Goal: Task Accomplishment & Management: Manage account settings

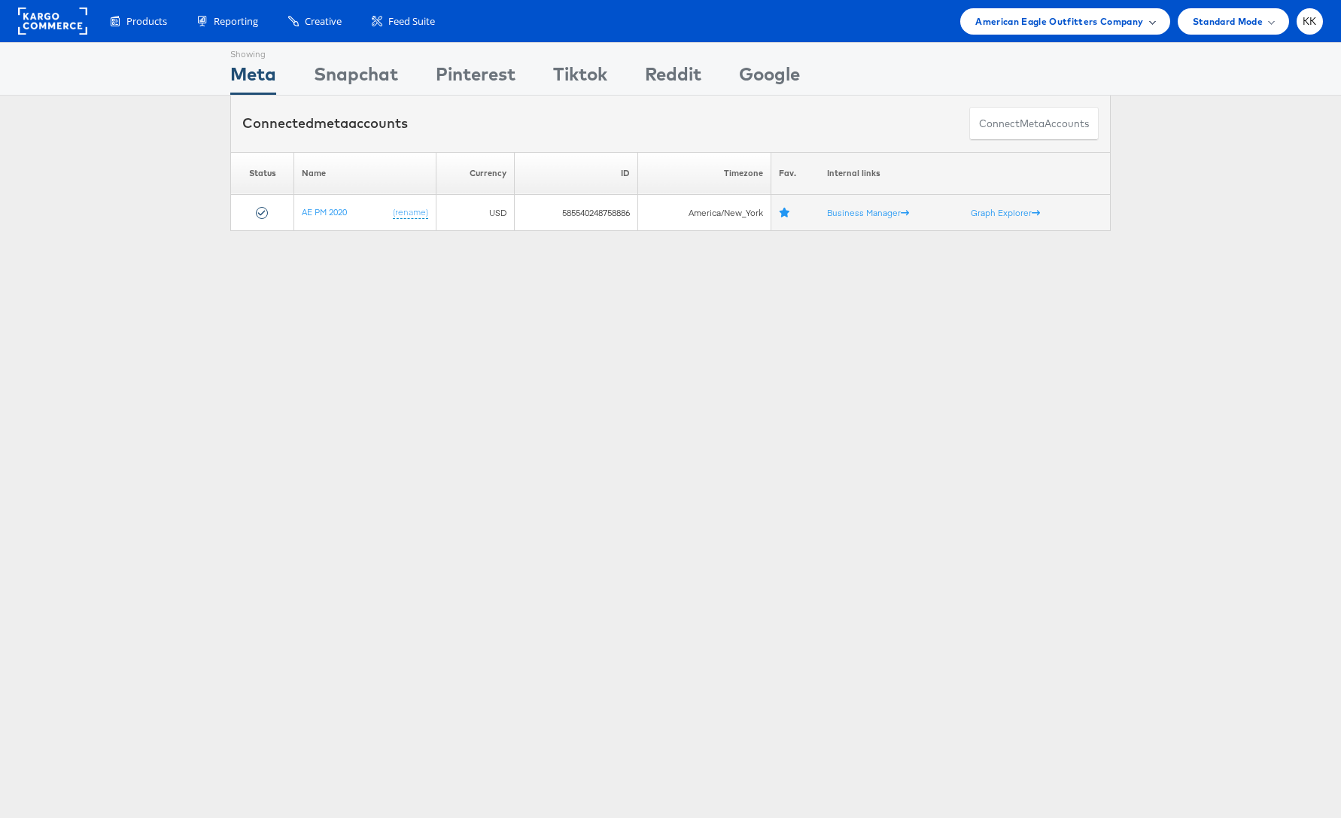
click at [1022, 11] on div "American Eagle Outfitters Company" at bounding box center [1064, 21] width 209 height 26
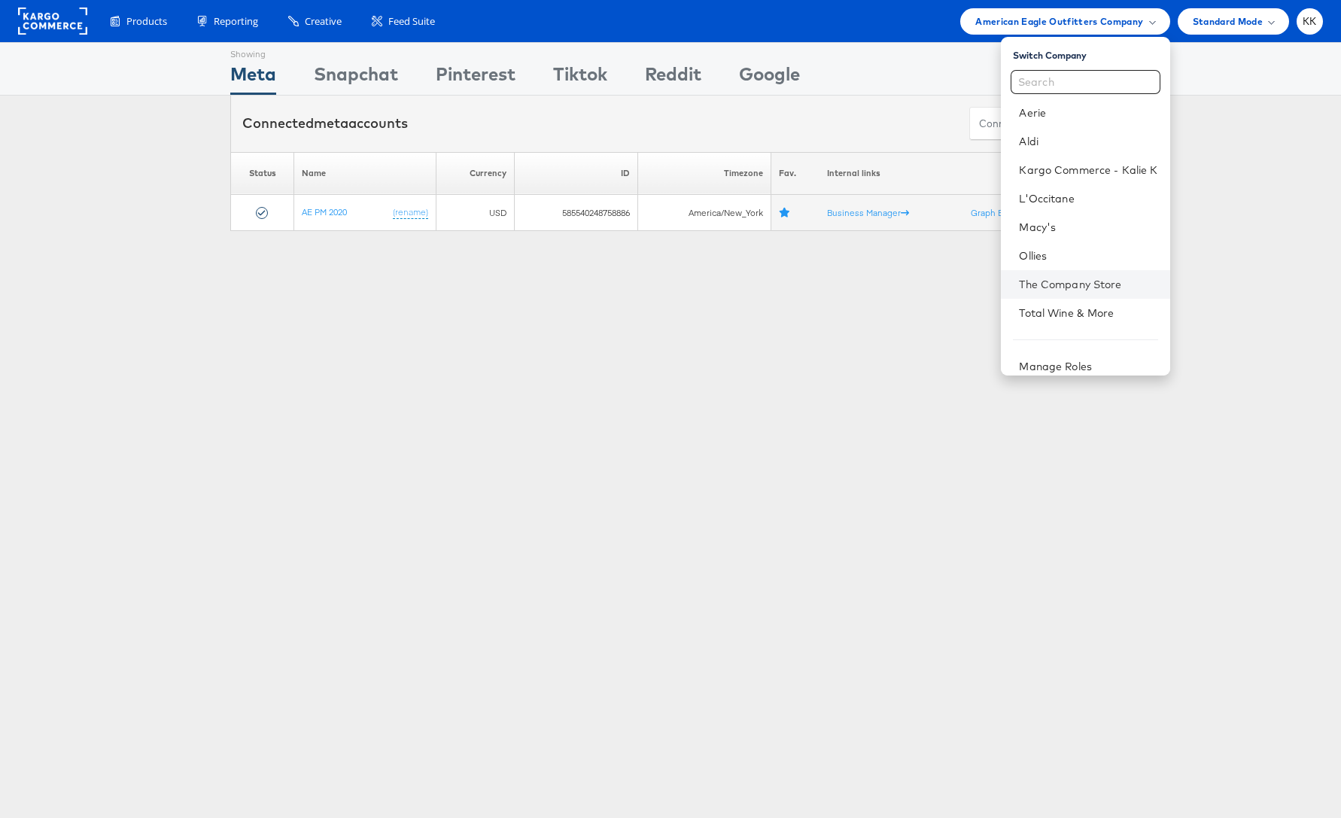
click at [1065, 291] on li "The Company Store" at bounding box center [1085, 284] width 169 height 29
click at [1084, 286] on link "The Company Store" at bounding box center [1088, 284] width 138 height 15
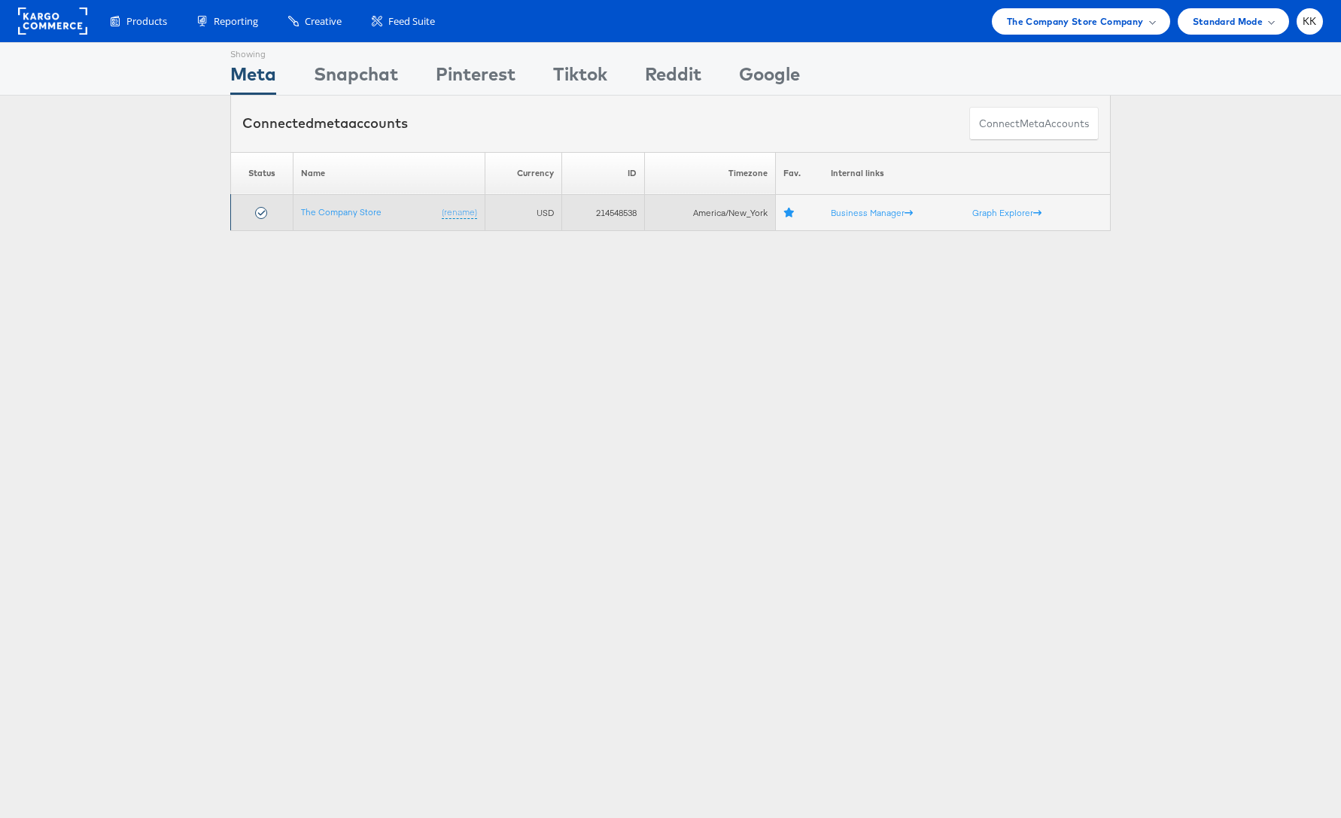
click at [336, 203] on td "The Company Store (rename)" at bounding box center [389, 213] width 192 height 36
click at [333, 209] on link "The Company Store" at bounding box center [341, 211] width 80 height 11
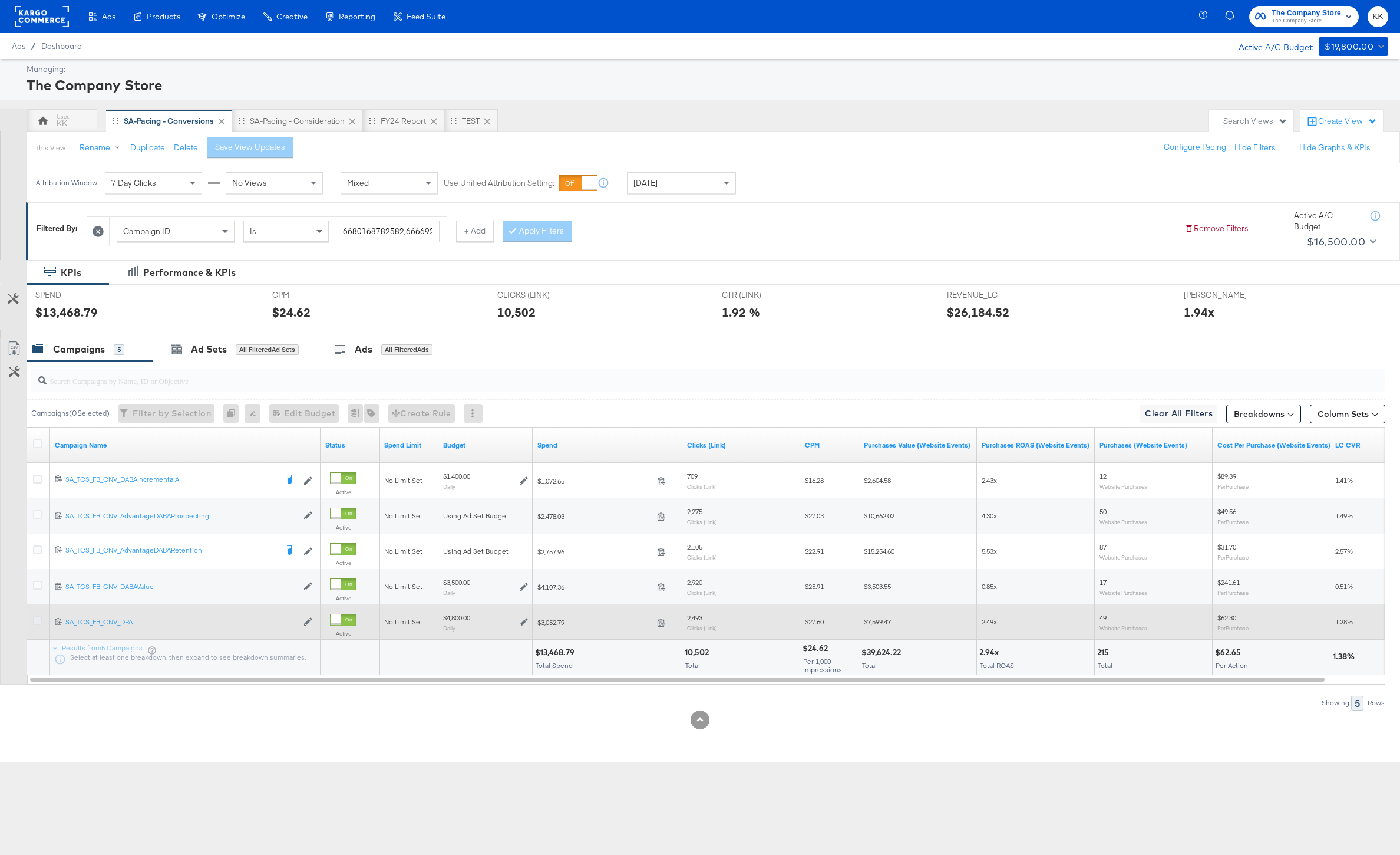
click at [36, 623] on icon at bounding box center [37, 620] width 9 height 9
click at [0, 0] on input "checkbox" at bounding box center [0, 0] width 0 height 0
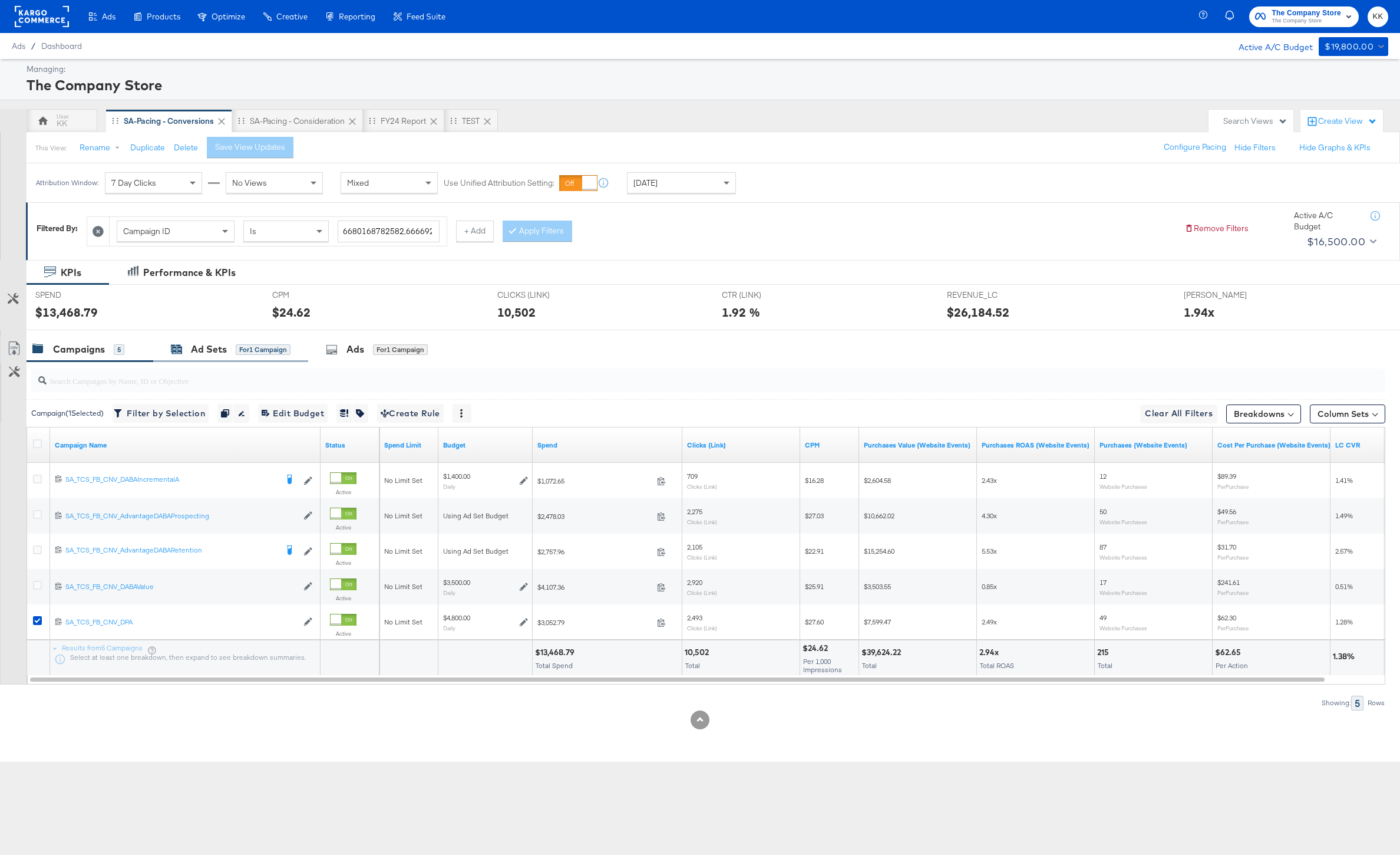
click at [230, 353] on div "Ad Sets for 1 Campaign" at bounding box center [230, 349] width 120 height 13
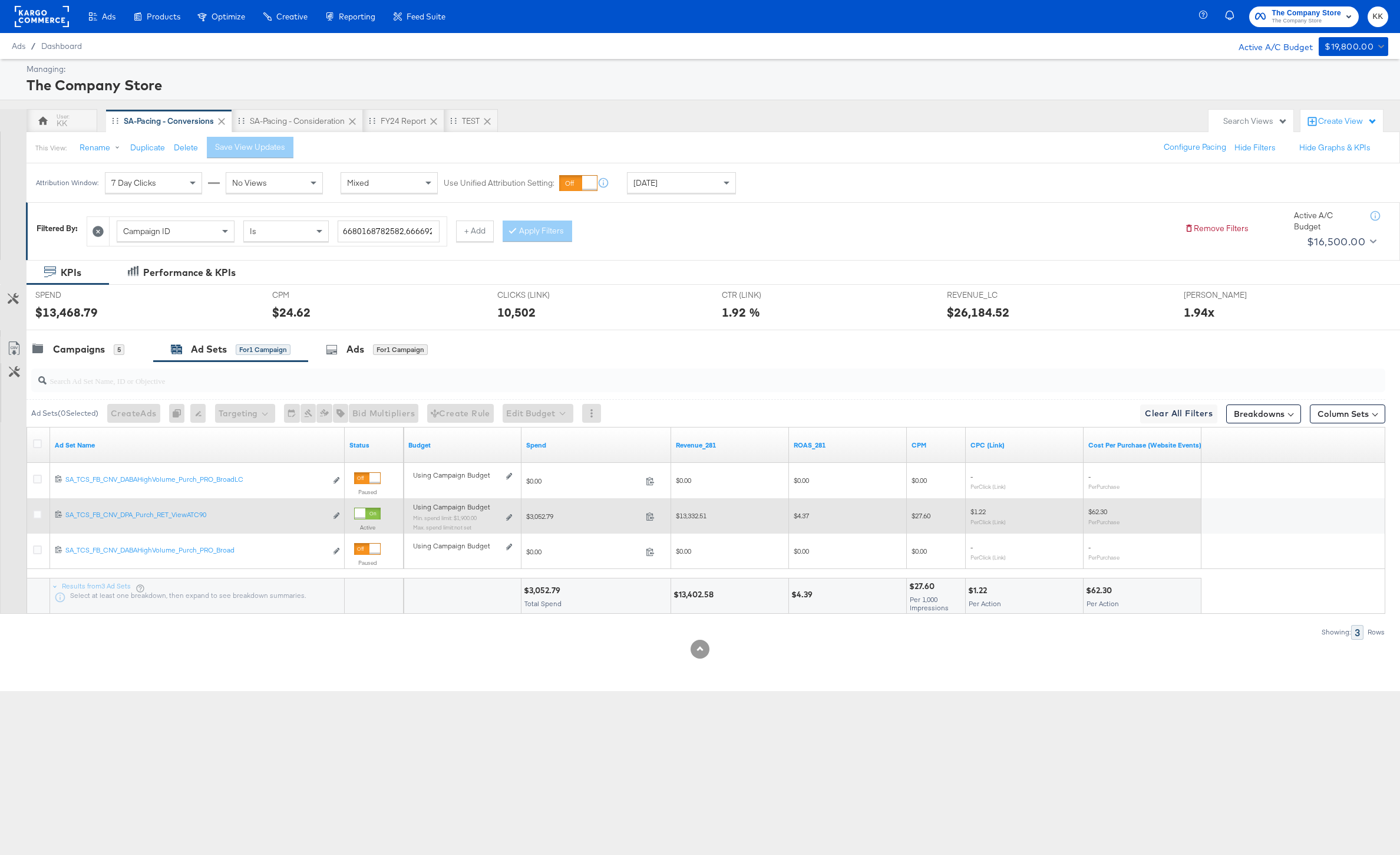
click at [515, 516] on div "Using Campaign Budget Min. spend limit: $1,900.00 Max. spend limit : not set Ed…" at bounding box center [462, 521] width 108 height 37
click at [508, 519] on icon at bounding box center [509, 517] width 6 height 6
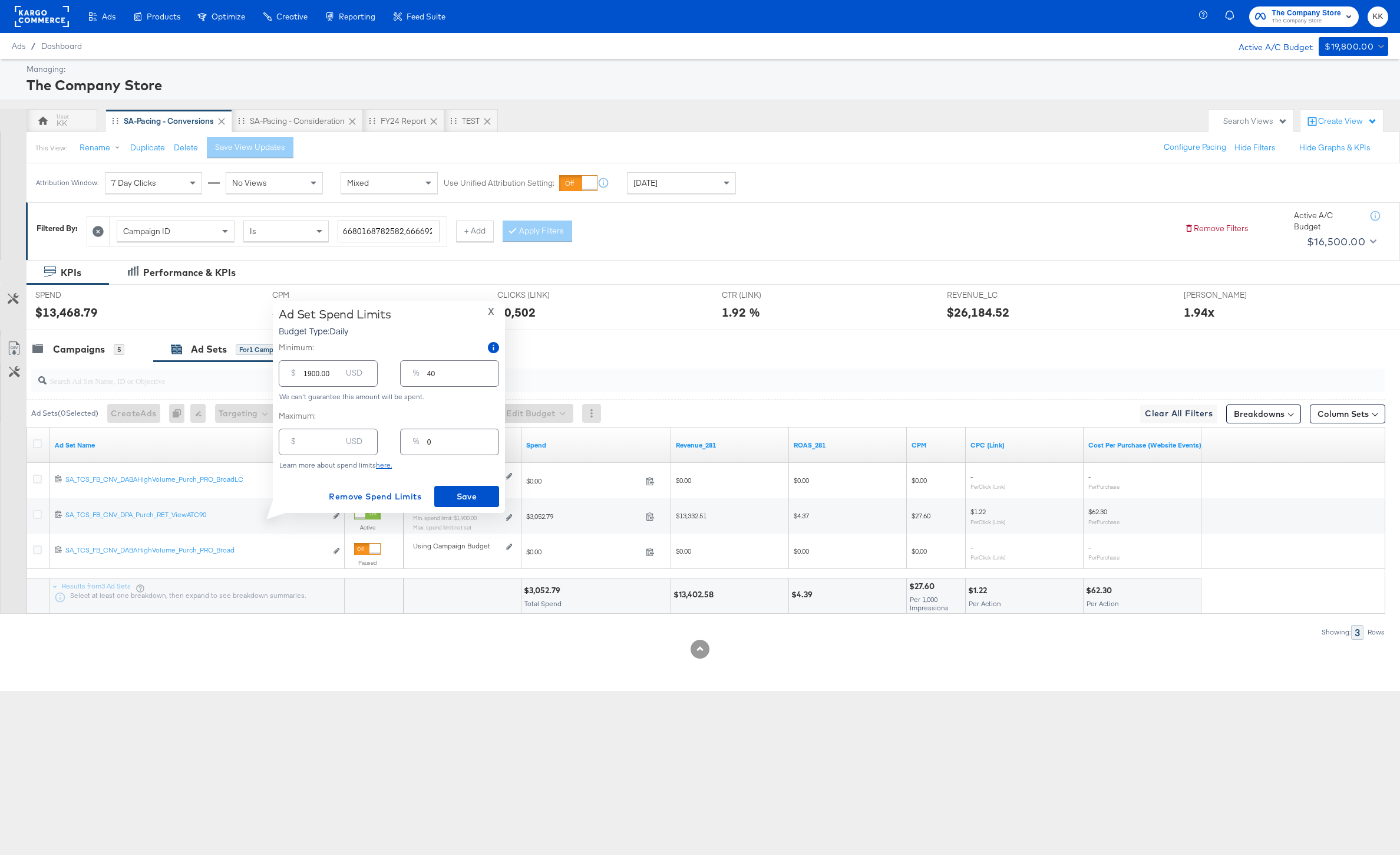
click at [312, 372] on input "1900.00" at bounding box center [322, 368] width 38 height 25
type input "100.00"
type input "2"
type input "1000.00"
type input "21"
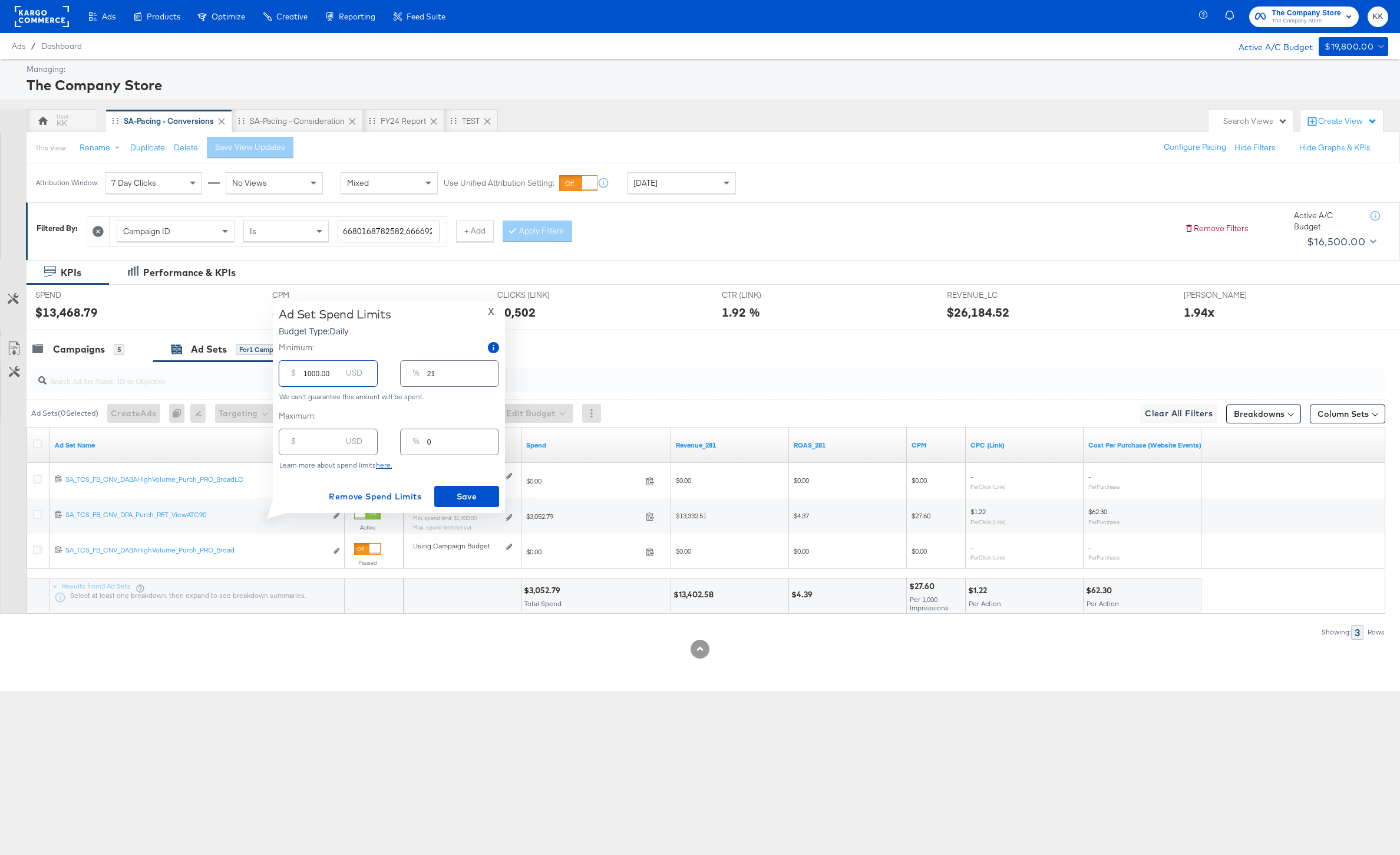
type input "1000.00"
click at [315, 448] on input "number" at bounding box center [322, 437] width 38 height 25
type input "30"
type input "1"
type input "3"
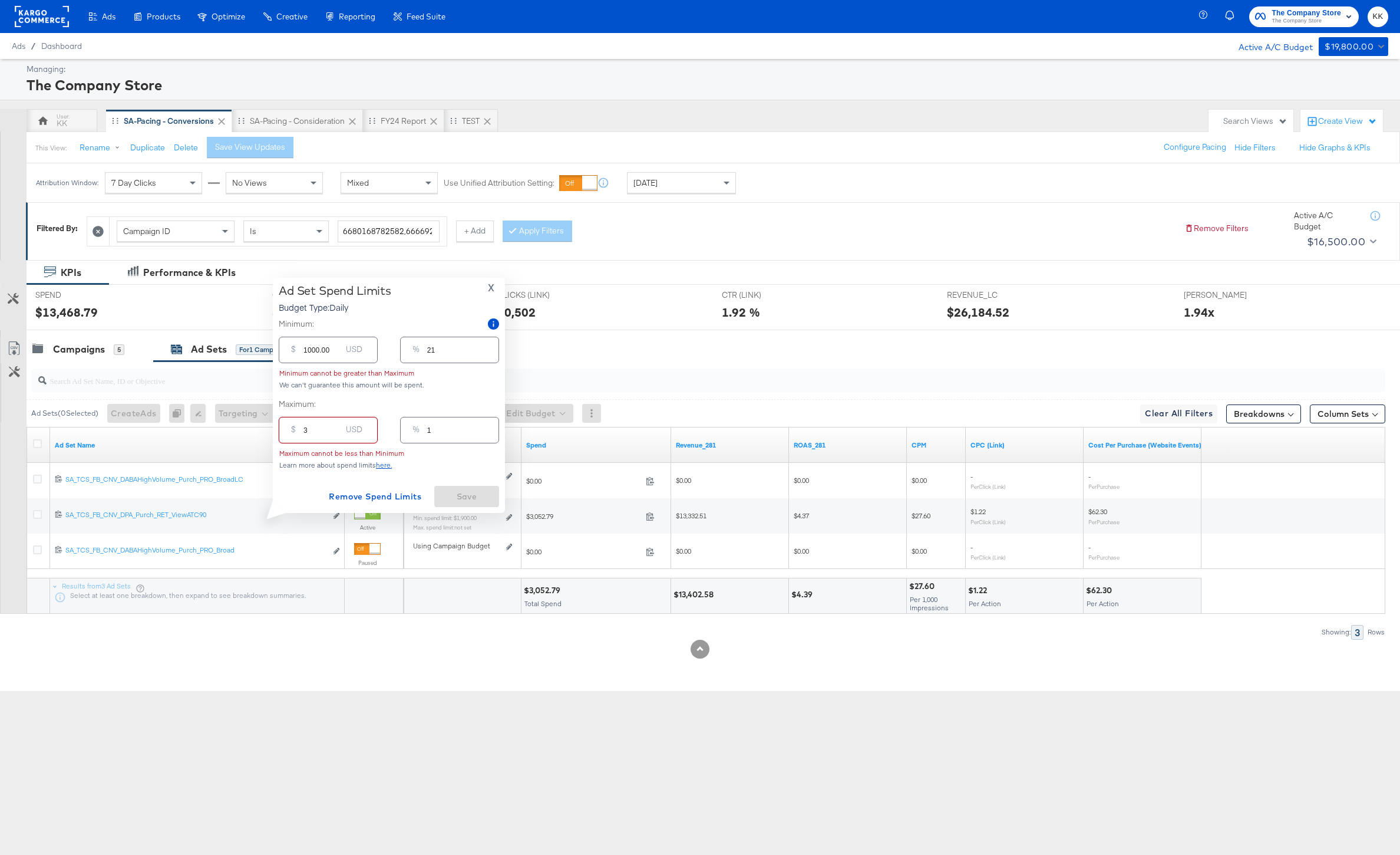
type input "0"
type input "33"
type input "1"
type input "3309"
type input "69"
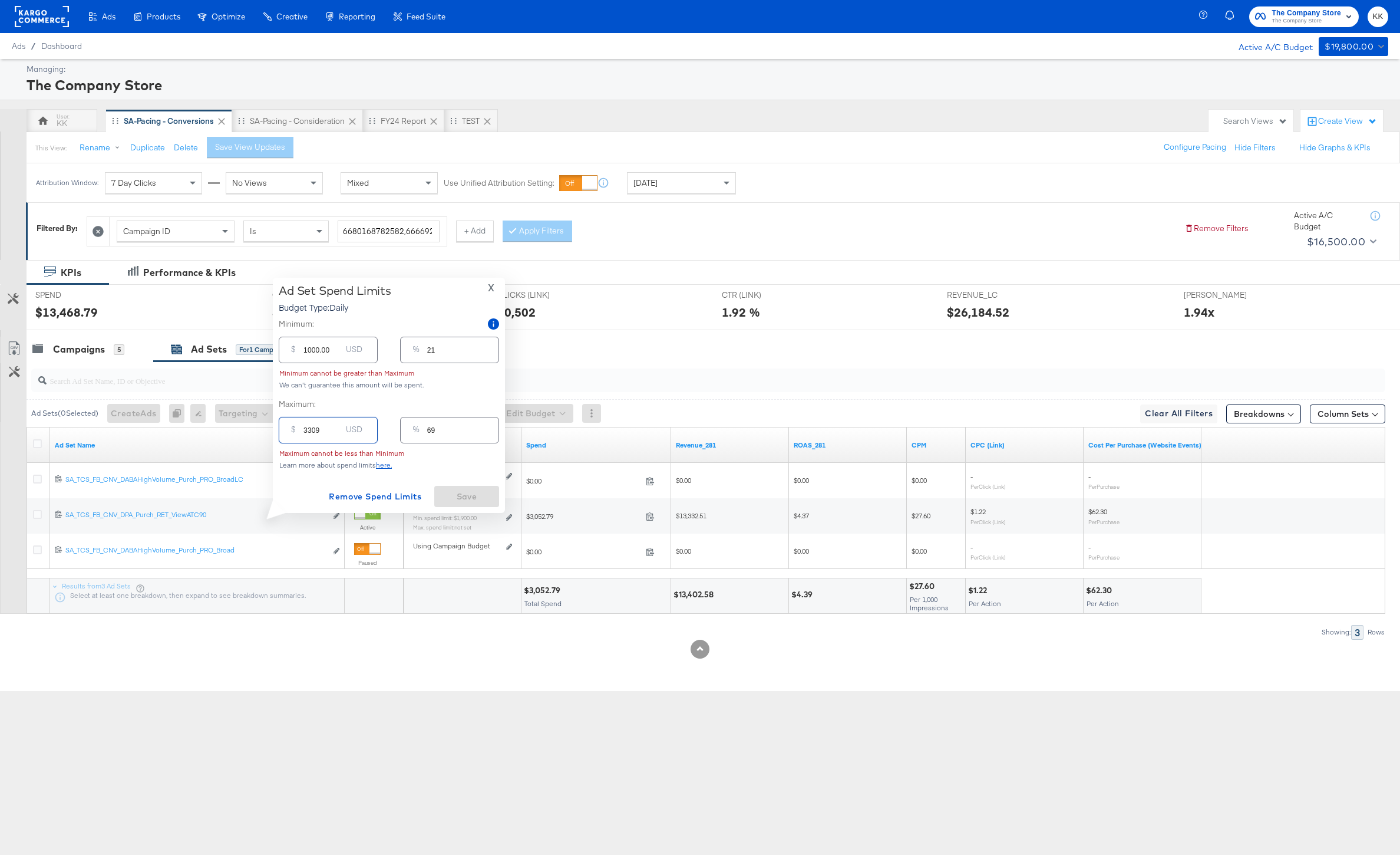
type input "33090"
type input "689"
type input "3309"
type input "69"
type input "330"
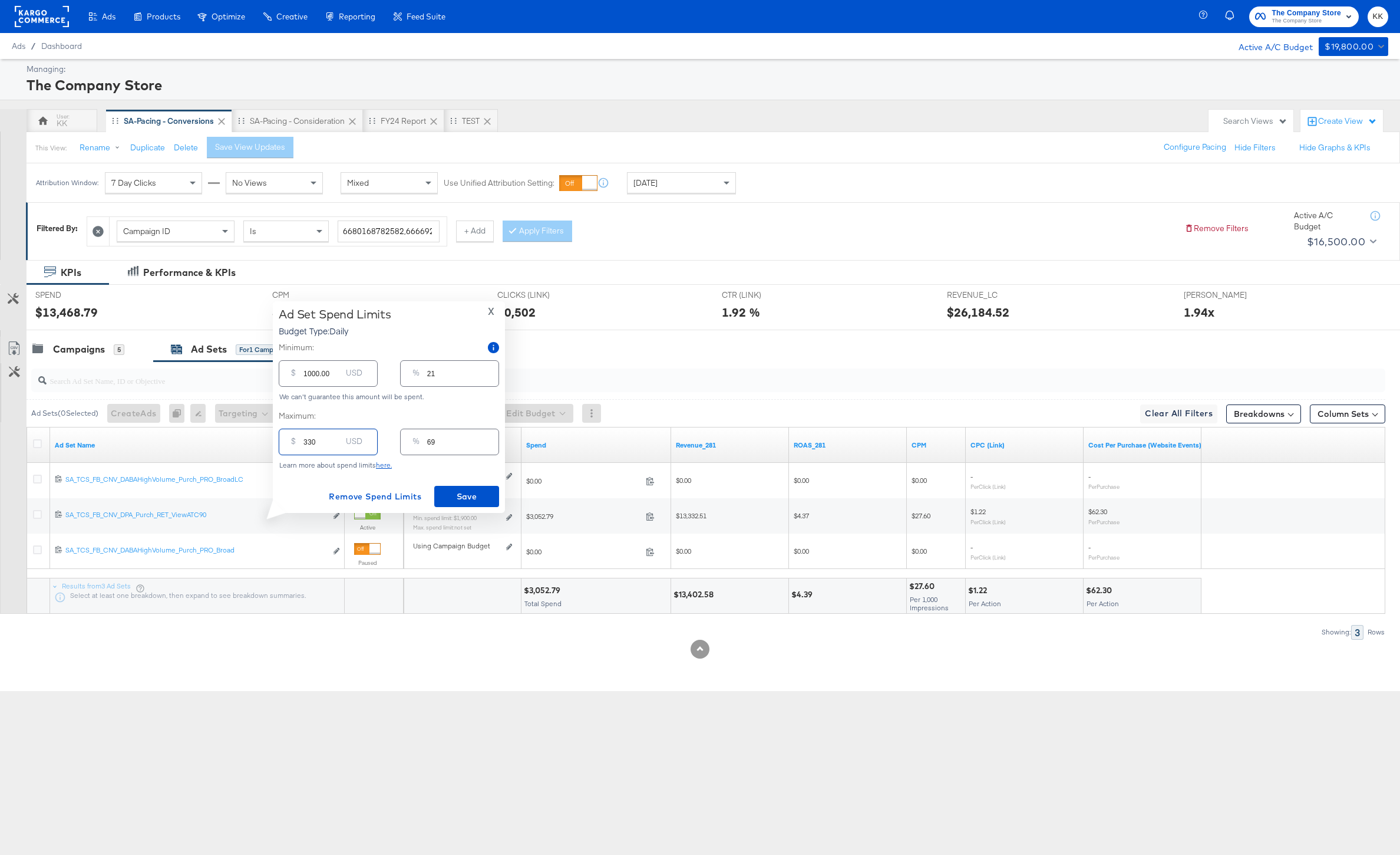
type input "7"
type input "33"
type input "1"
type input "339"
type input "7"
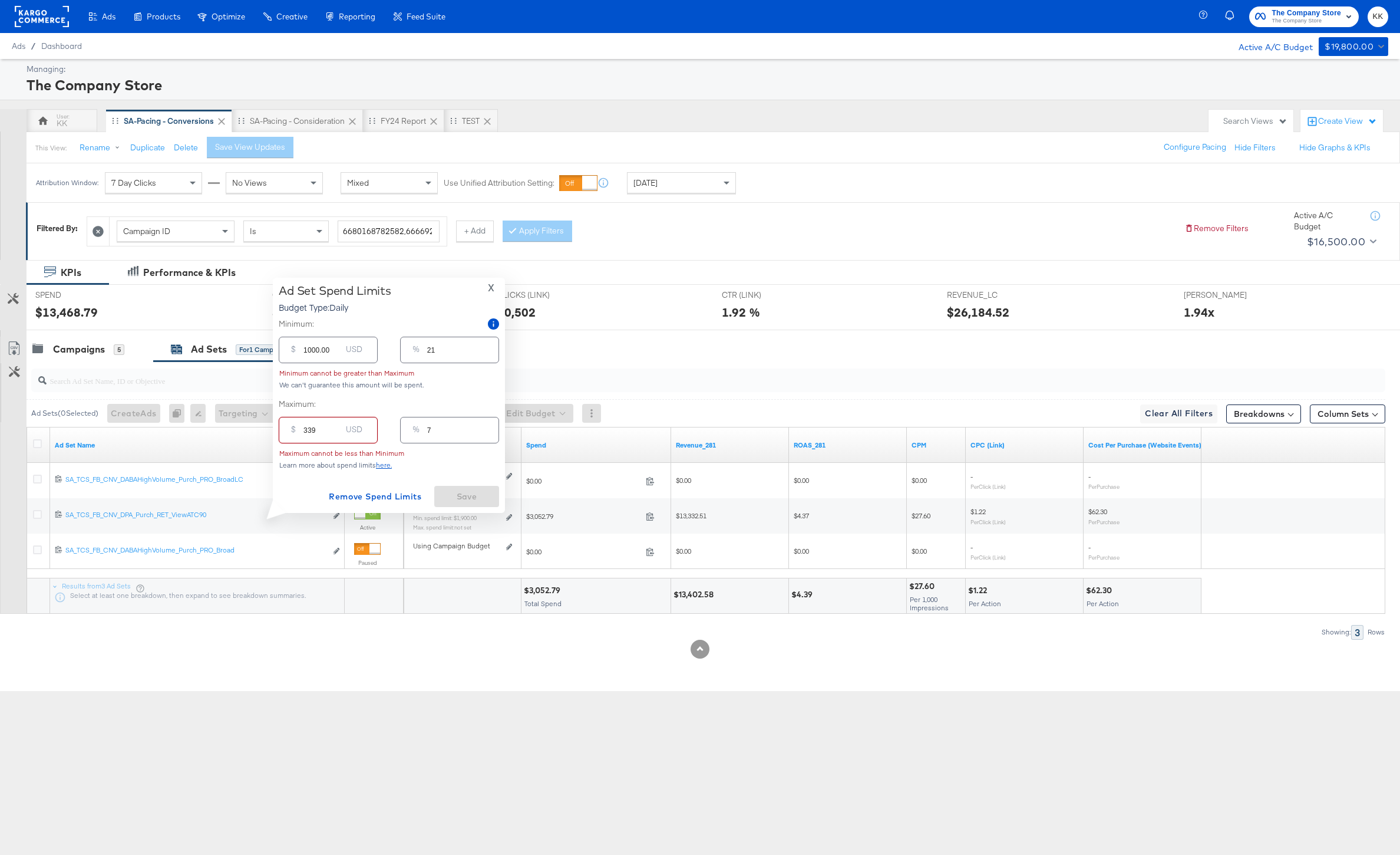
type input "33"
type input "1"
type input "330"
type input "7"
type input "3300"
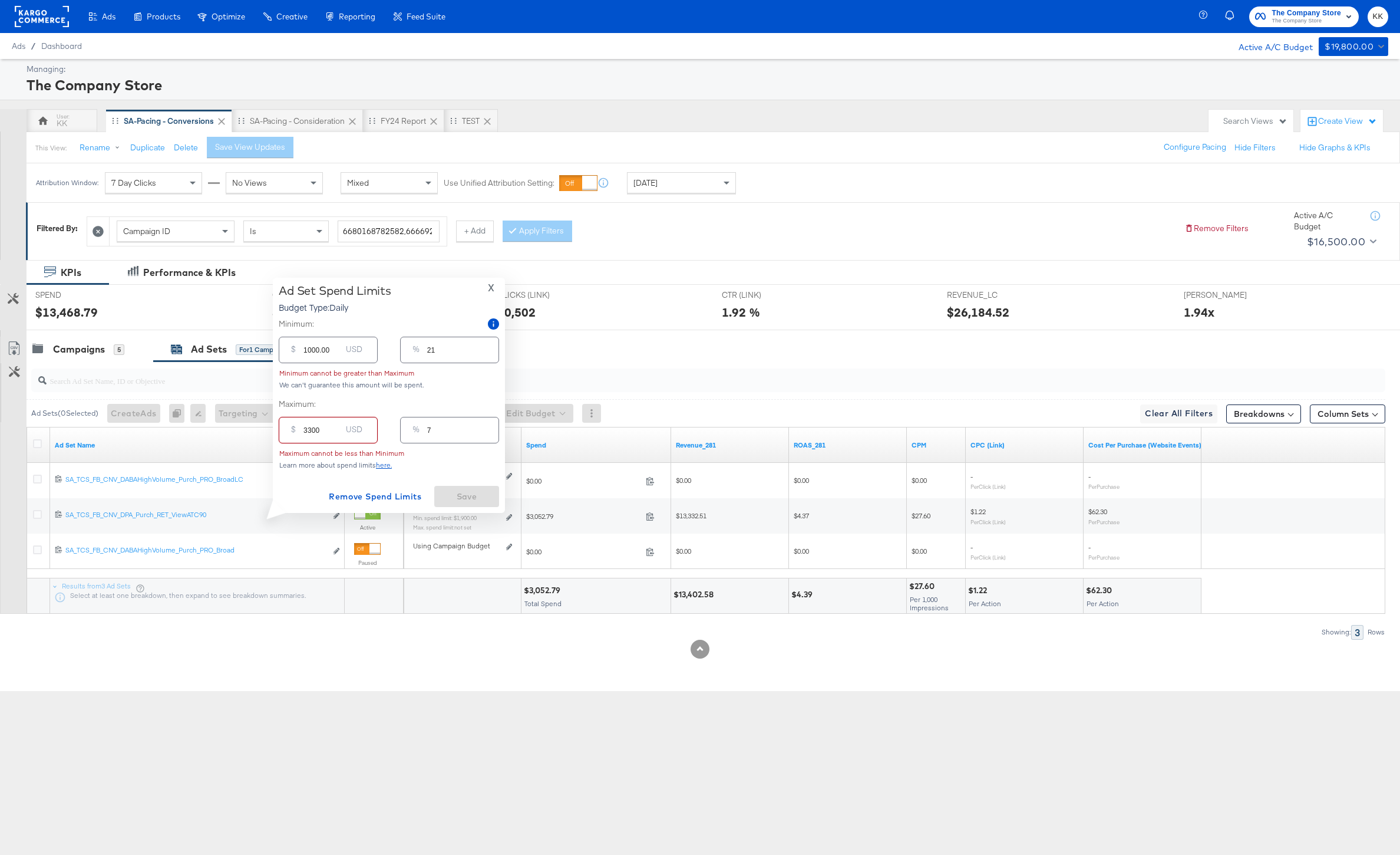
type input "69"
click at [309, 444] on input "3300" at bounding box center [322, 437] width 38 height 25
type input "300"
type input "6"
type input "3400"
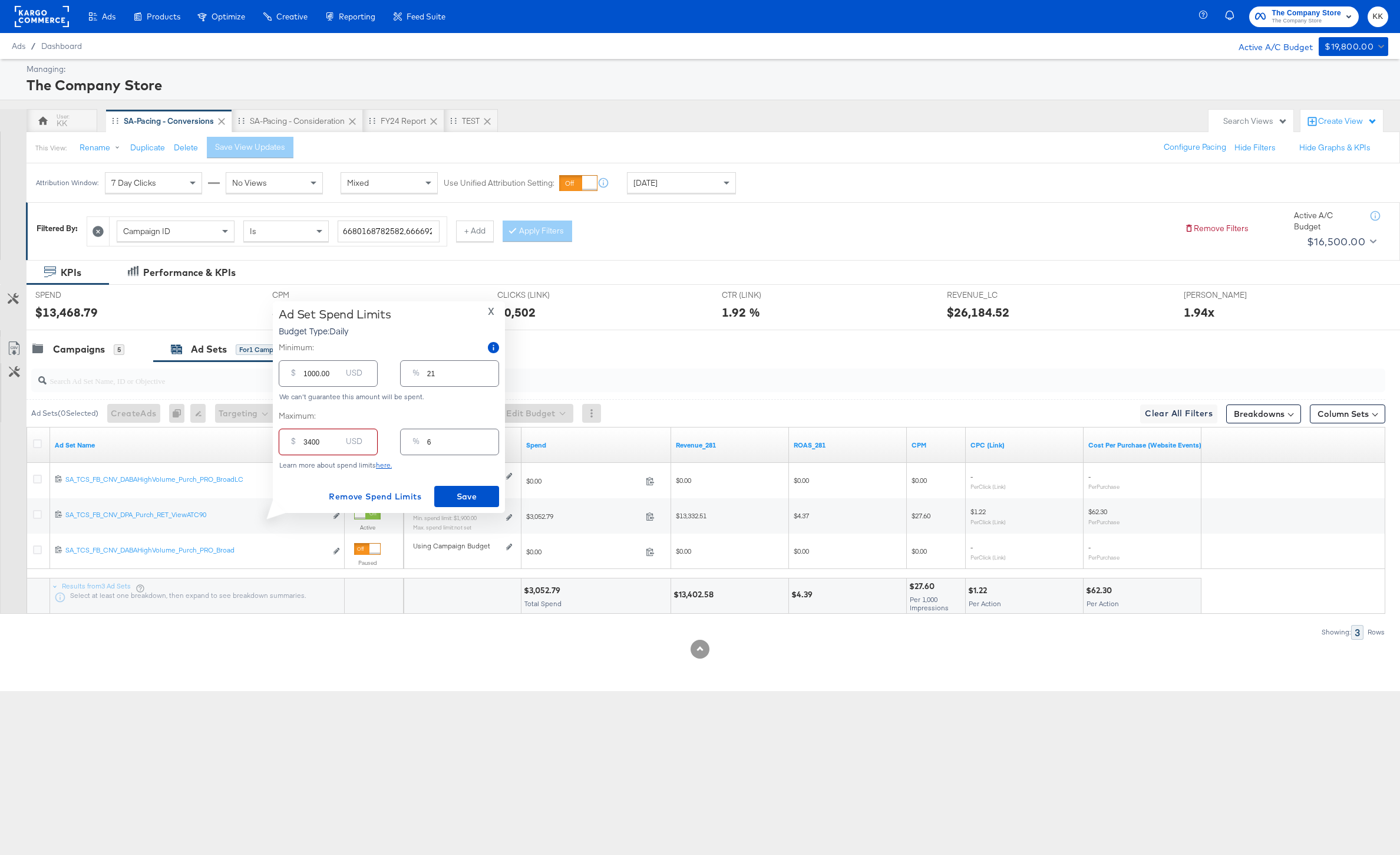
type input "71"
click at [487, 483] on div "Ad Set Spend Limits Budget Type: Daily X Minimum: $ 1000.00 USD % 21 We can't g…" at bounding box center [389, 407] width 220 height 200
click at [483, 487] on button "Save" at bounding box center [466, 496] width 65 height 21
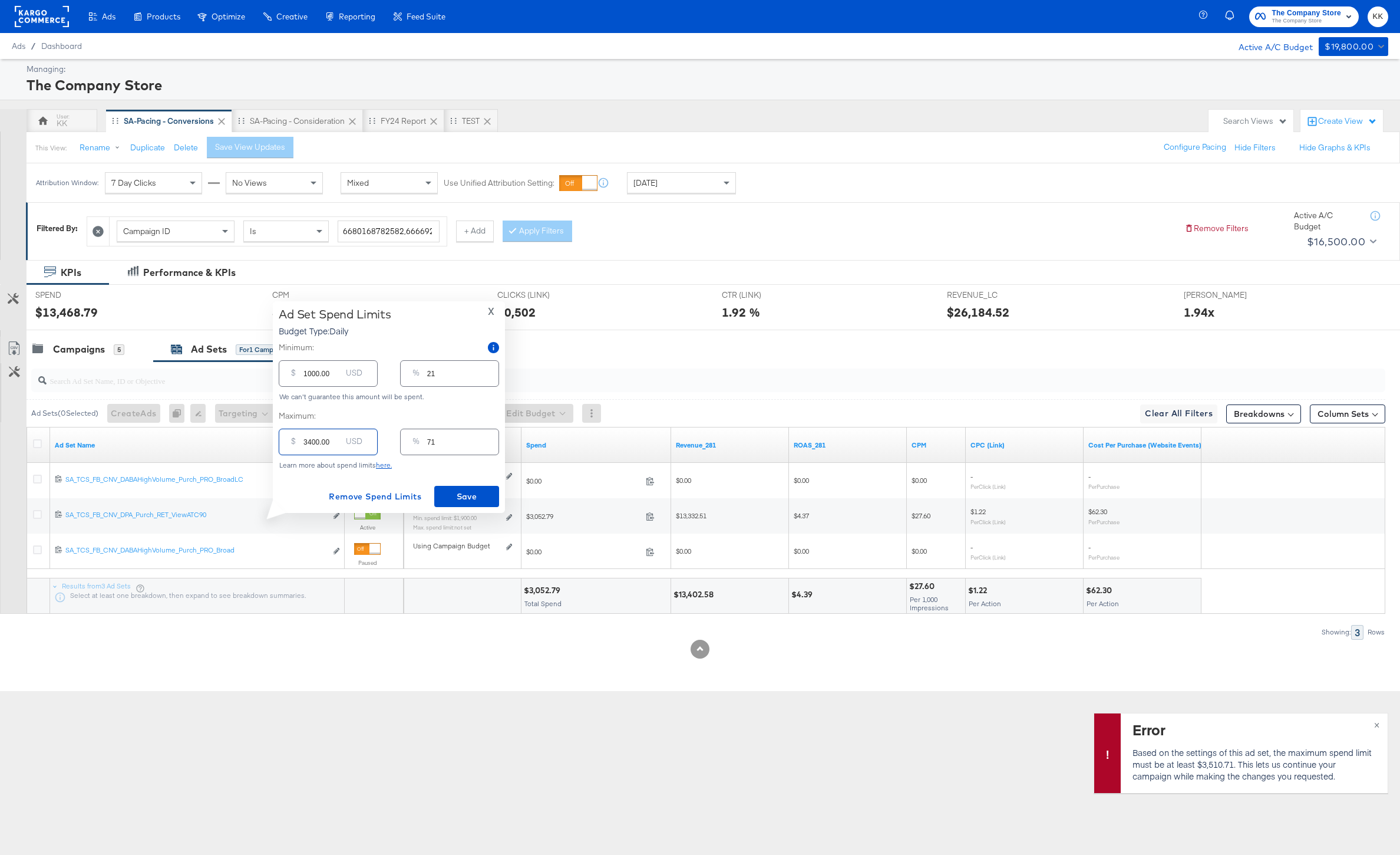
drag, startPoint x: 310, startPoint y: 444, endPoint x: 322, endPoint y: 458, distance: 18.4
click at [310, 444] on input "3400.00" at bounding box center [322, 437] width 38 height 25
type input "300.00"
type input "6"
type input "3500.00"
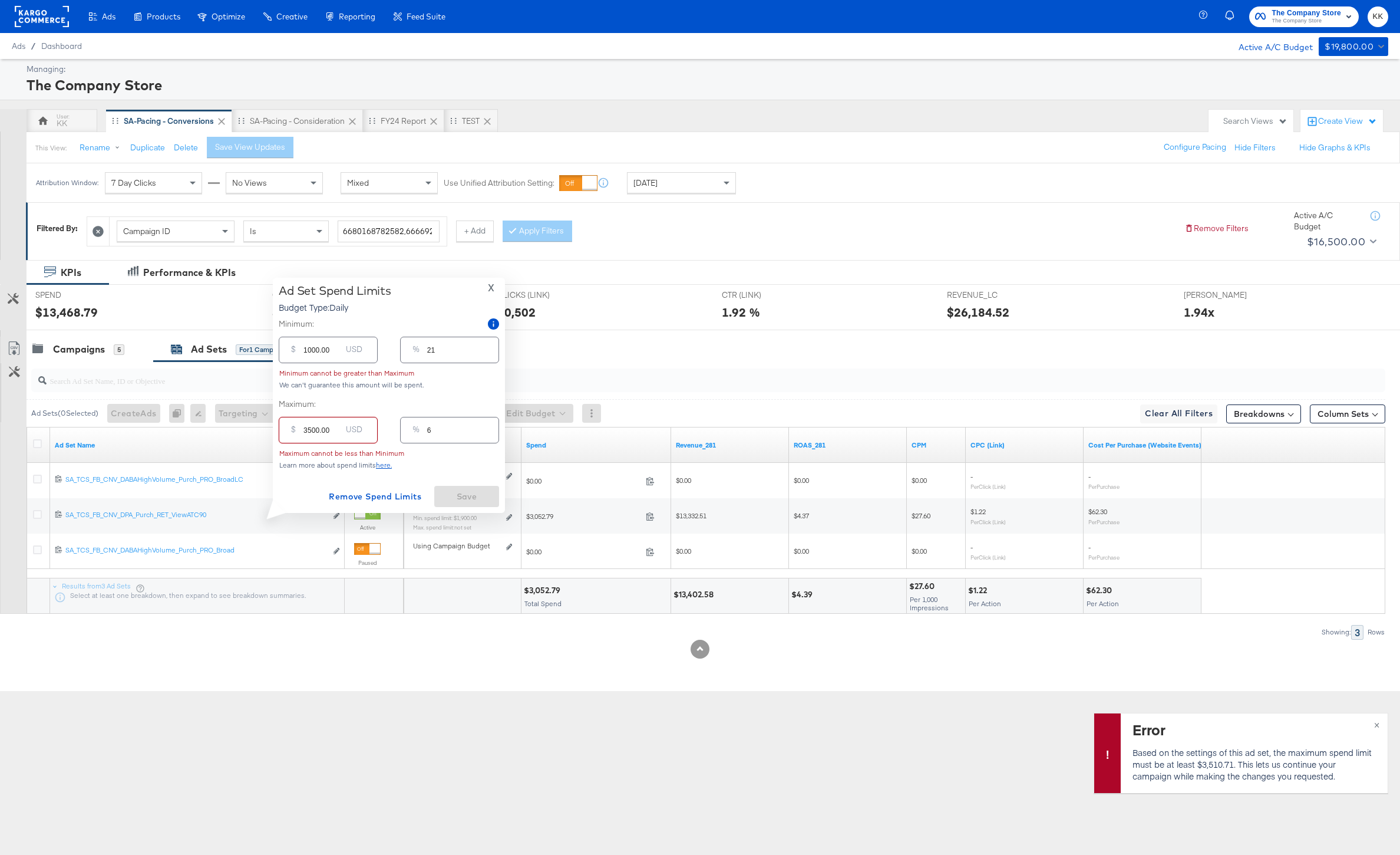
type input "73"
type input "350.00"
type input "7"
type input "3550.00"
type input "74"
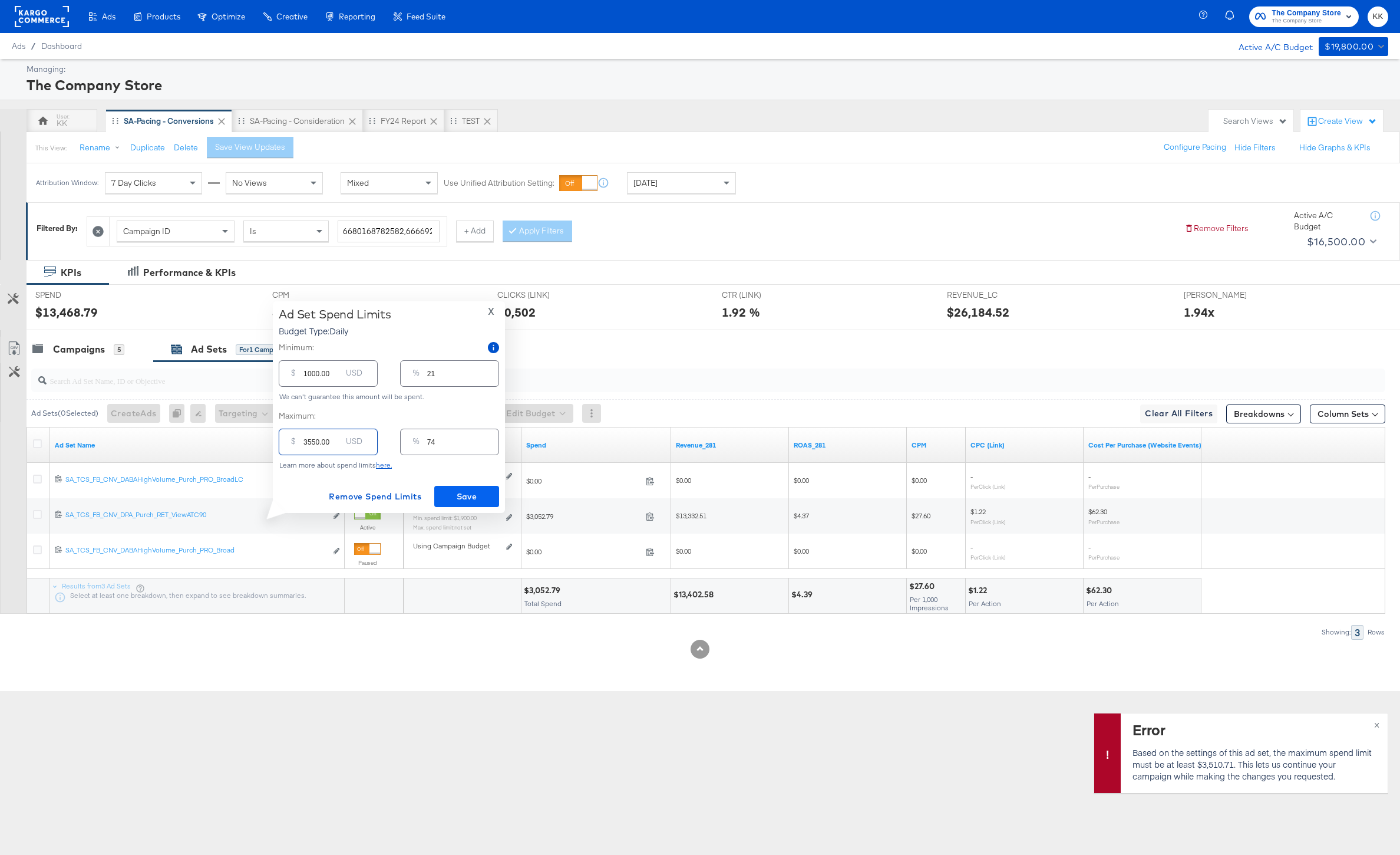
type input "3550.00"
click at [450, 506] on button "Save" at bounding box center [466, 496] width 65 height 21
click at [1376, 725] on span "×" at bounding box center [1376, 723] width 5 height 13
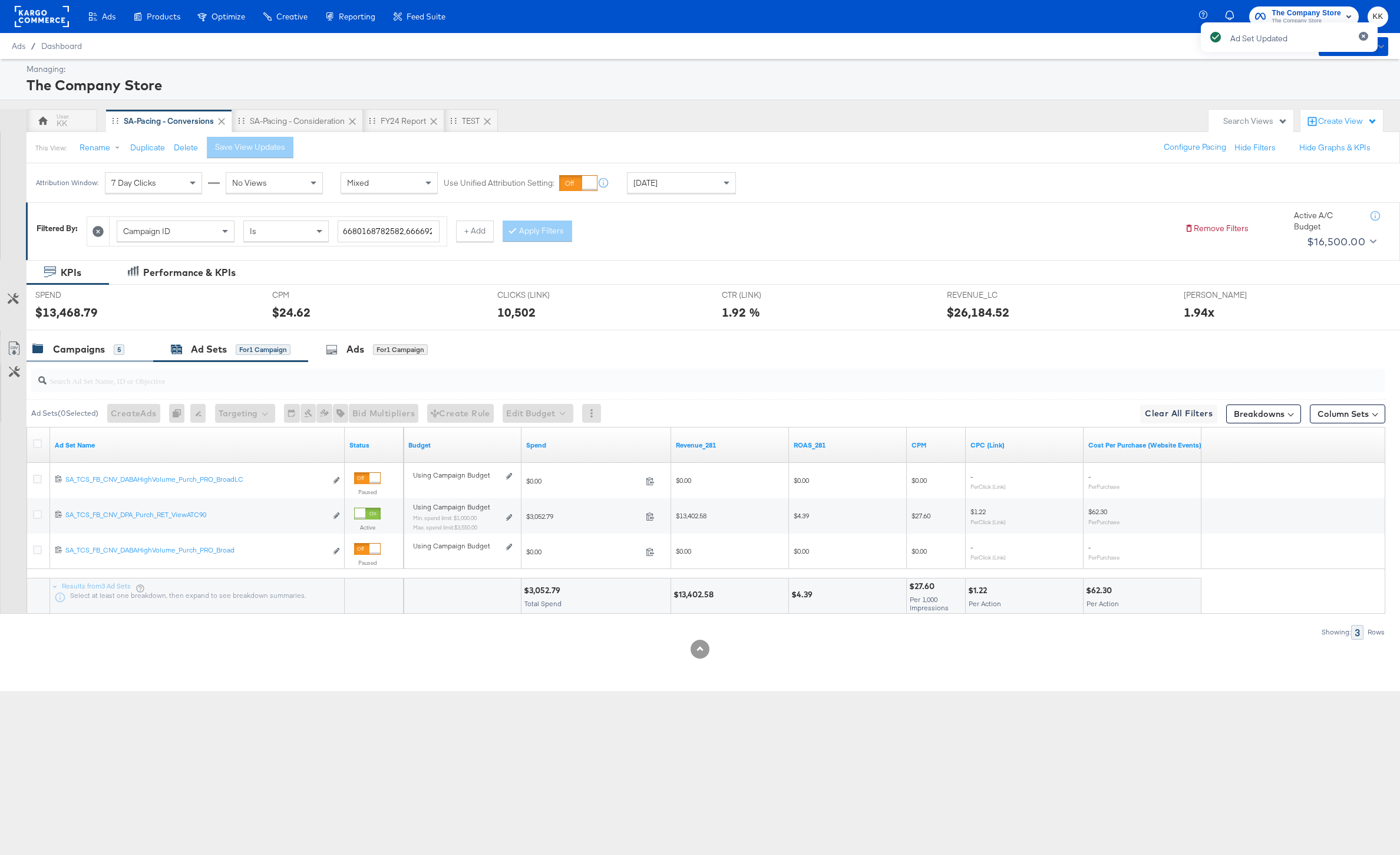
click at [105, 357] on div "Campaigns 5" at bounding box center [90, 350] width 127 height 25
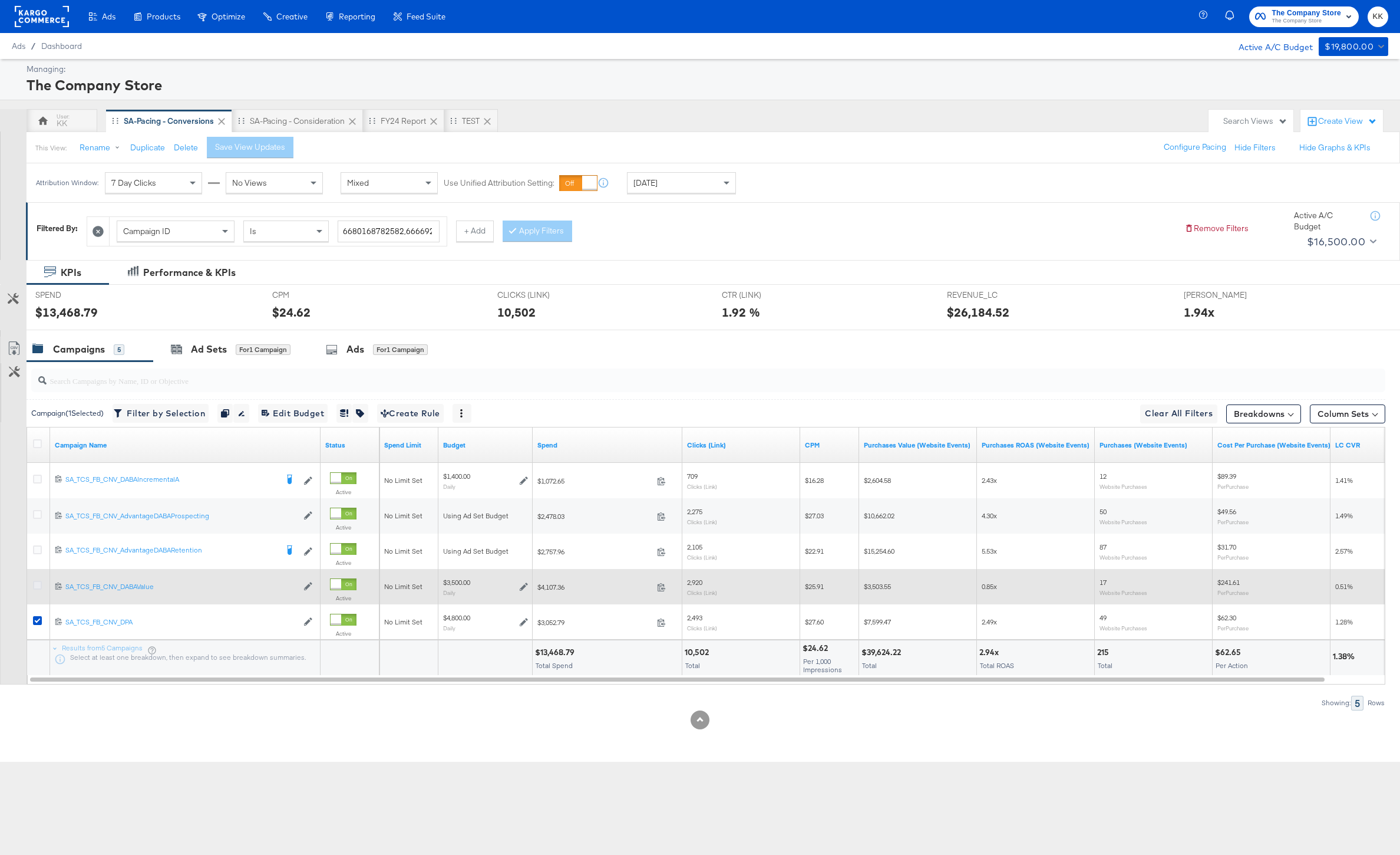
click at [34, 586] on icon at bounding box center [37, 585] width 9 height 9
click at [0, 0] on input "checkbox" at bounding box center [0, 0] width 0 height 0
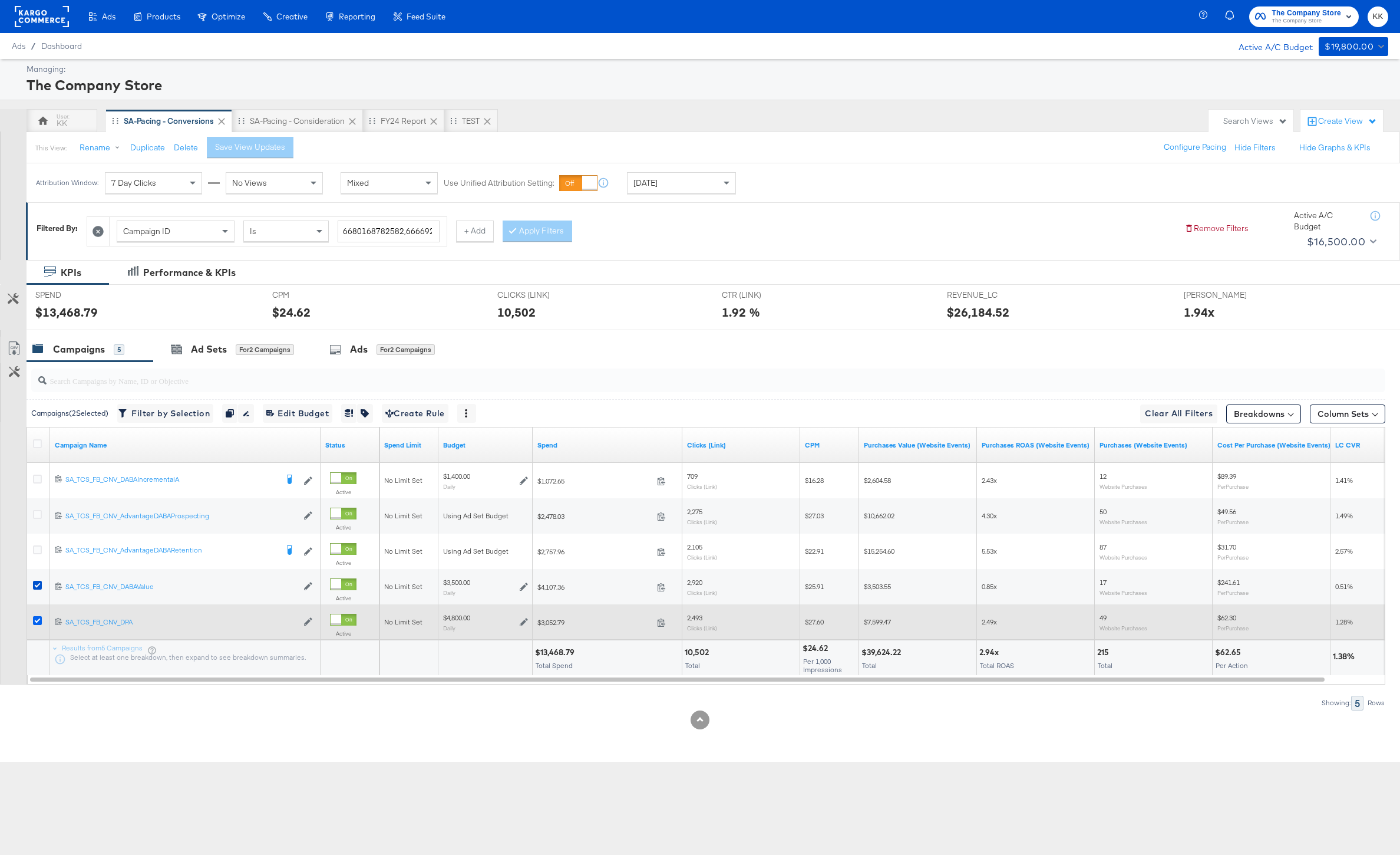
click at [34, 617] on icon at bounding box center [37, 620] width 9 height 9
click at [0, 0] on input "checkbox" at bounding box center [0, 0] width 0 height 0
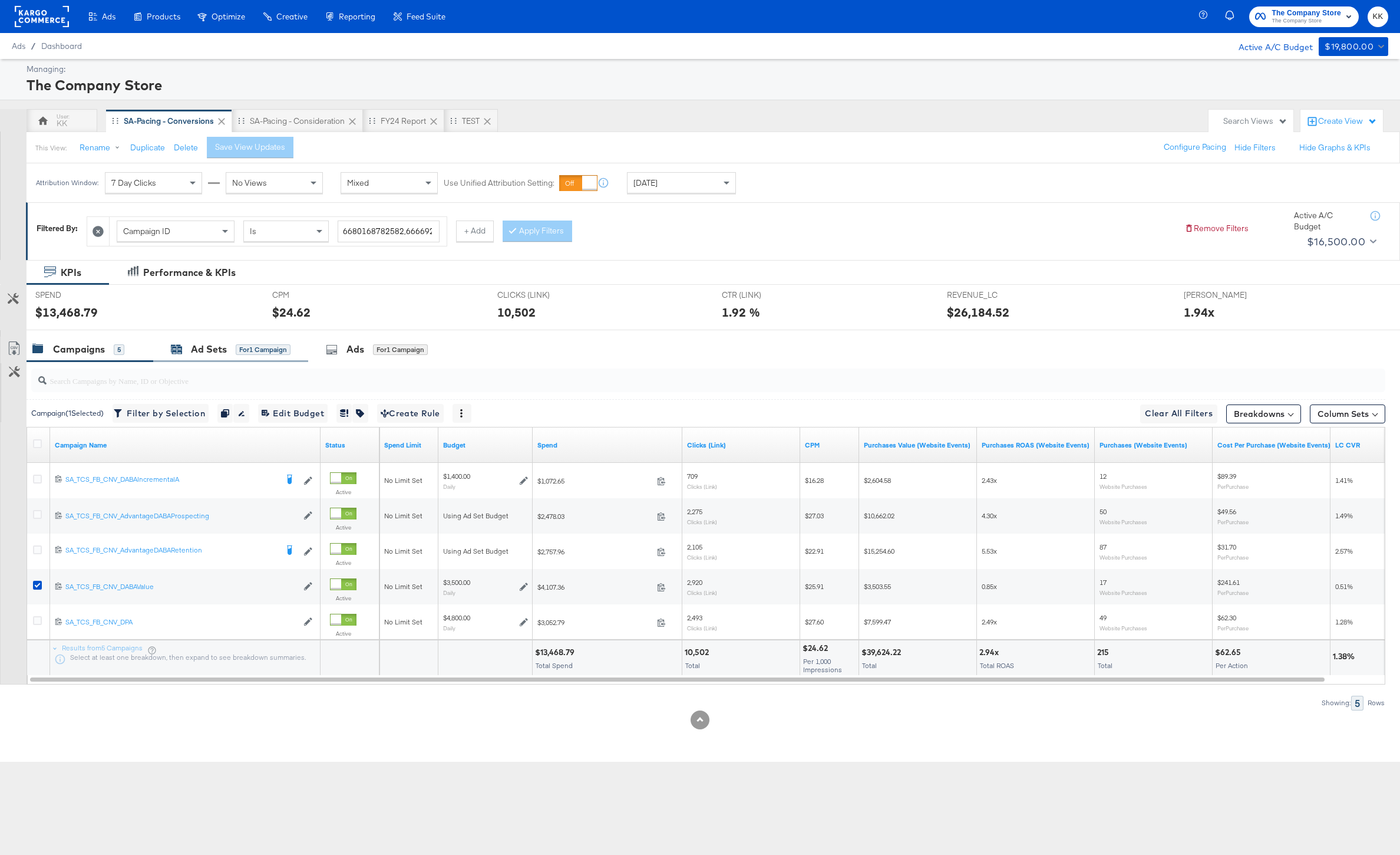
click at [196, 353] on div "Ad Sets" at bounding box center [209, 349] width 36 height 13
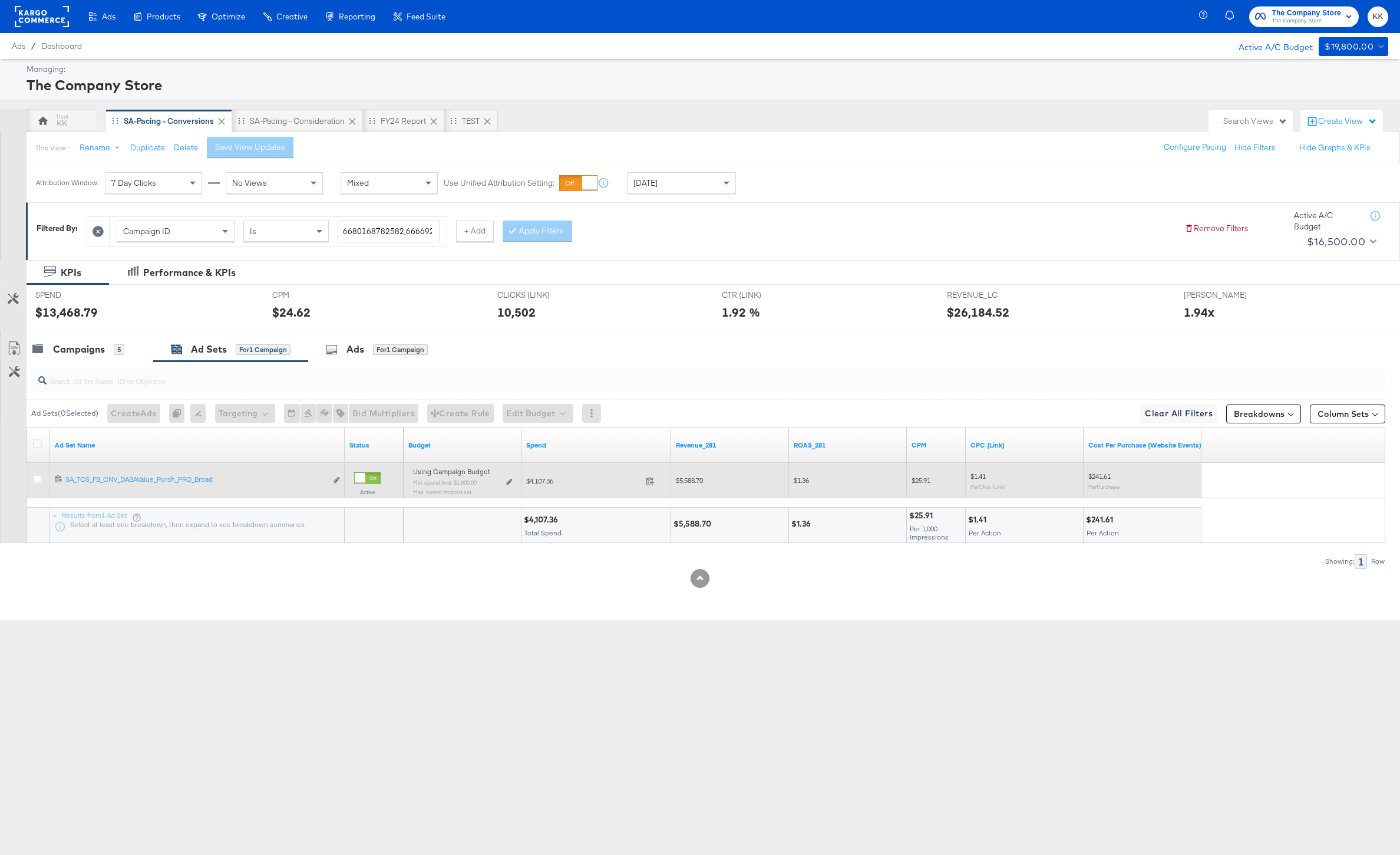
click at [513, 479] on div "Using Campaign Budget Min. spend limit: $1,800.00 Max. spend limit : not set Ed…" at bounding box center [462, 486] width 108 height 37
click at [508, 484] on div "Using Campaign Budget Min. spend limit: $1,800.00 Max. spend limit : not set Ed…" at bounding box center [462, 486] width 99 height 27
click at [508, 476] on div "Using Campaign Budget Min. spend limit: $1,800.00 Max. spend limit : not set Ed…" at bounding box center [462, 486] width 99 height 27
click at [510, 482] on icon at bounding box center [509, 482] width 6 height 6
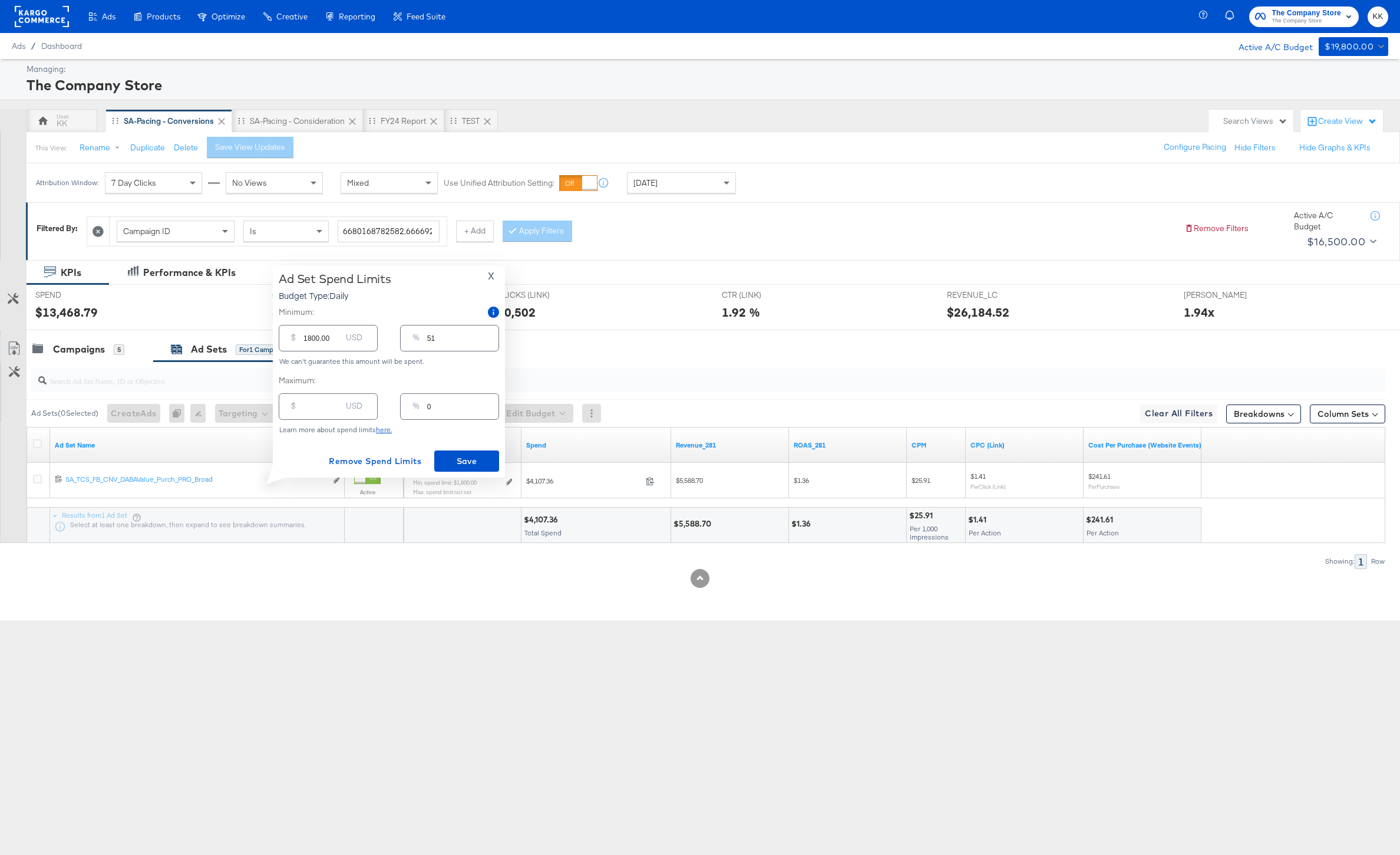
click at [303, 406] on input "number" at bounding box center [322, 401] width 38 height 25
type input "43"
type input "1"
type input "430"
type input "12"
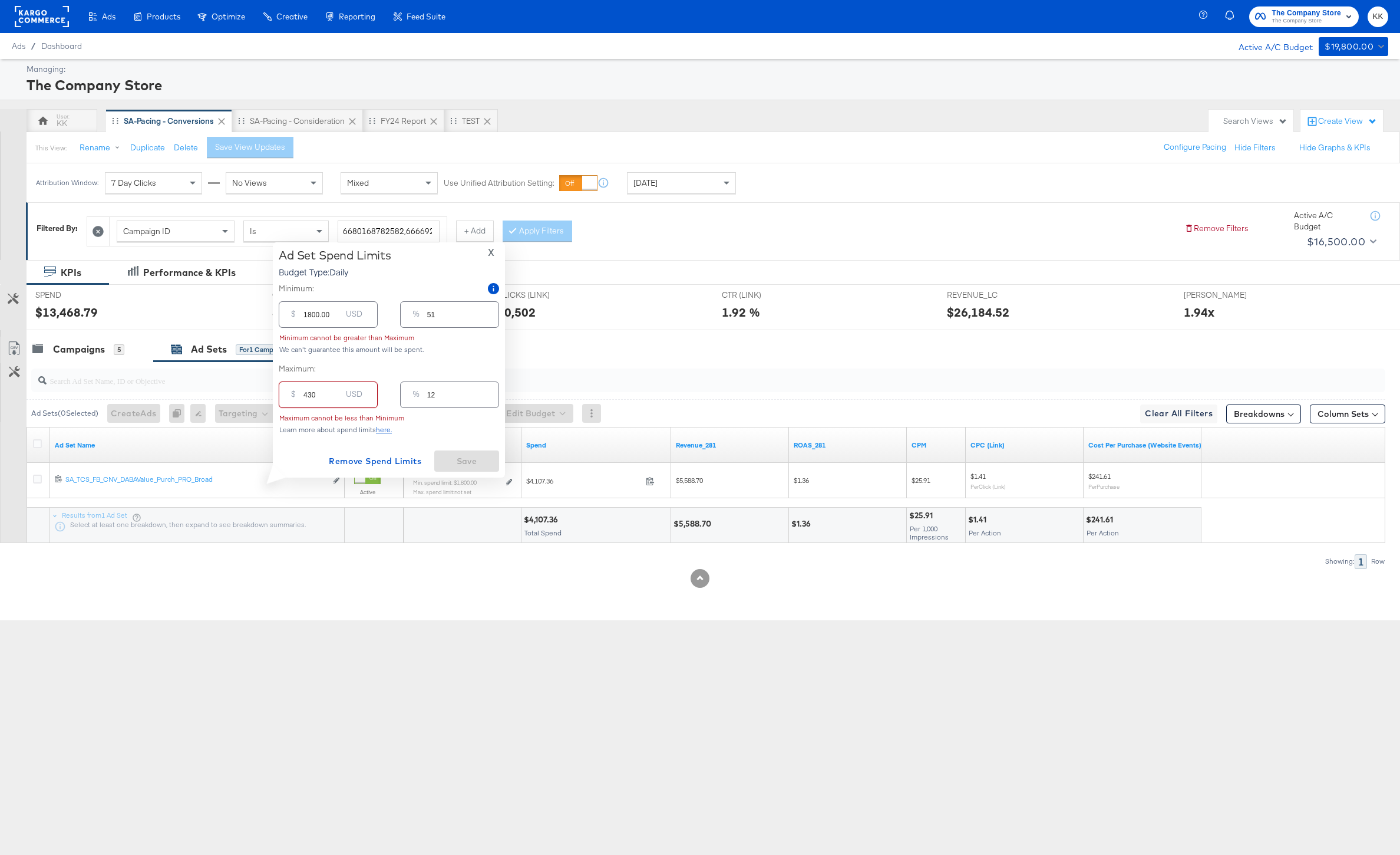
type input "4300"
type input "123"
type input "4300.00"
click at [313, 341] on input "1800.00" at bounding box center [322, 333] width 38 height 25
type input "100.00"
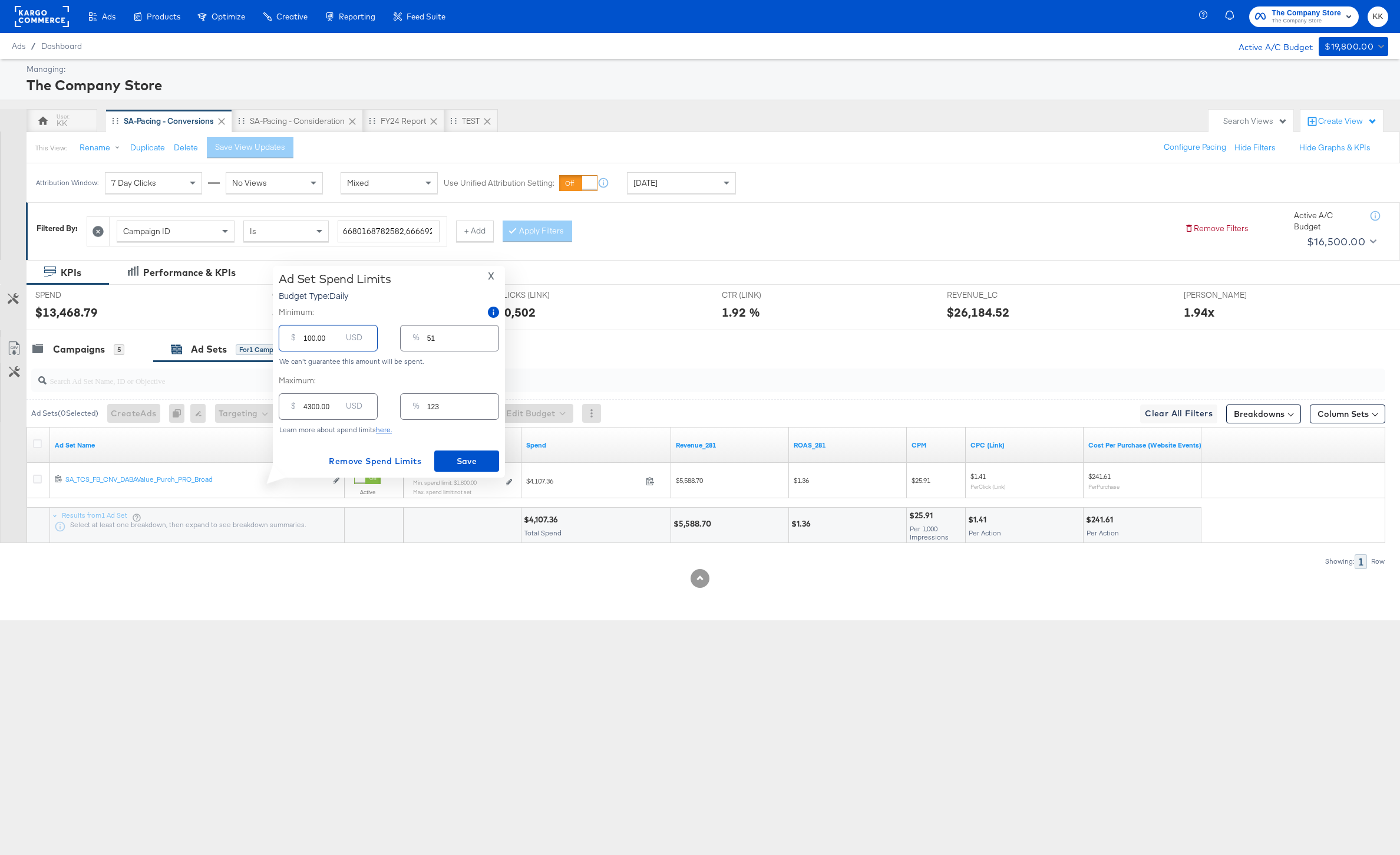
type input "3"
type input "1000.00"
type input "29"
type input "100.00"
type input "3"
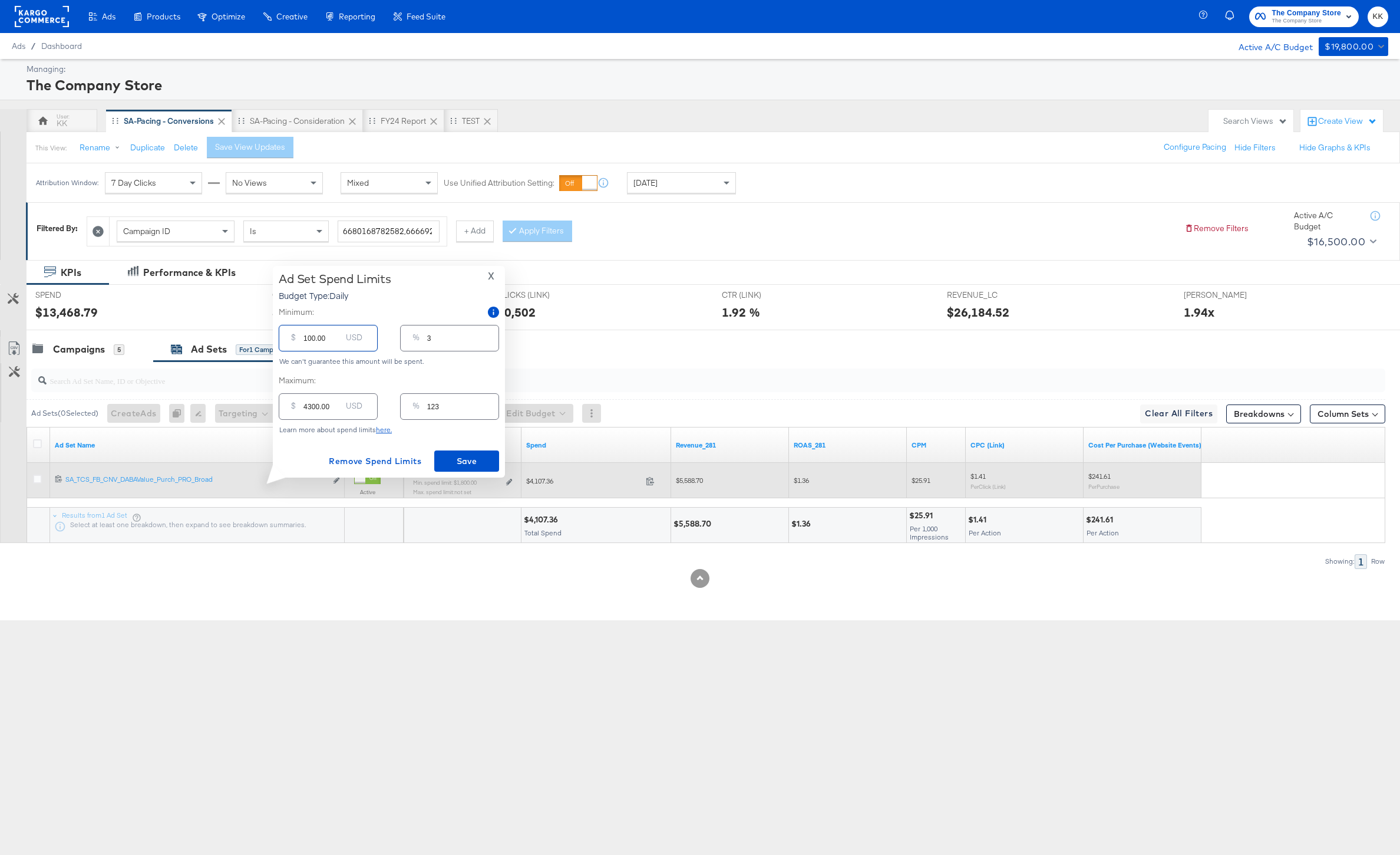
type input "100.00"
click at [462, 482] on sub "Min. spend limit: $1,800.00" at bounding box center [444, 482] width 63 height 7
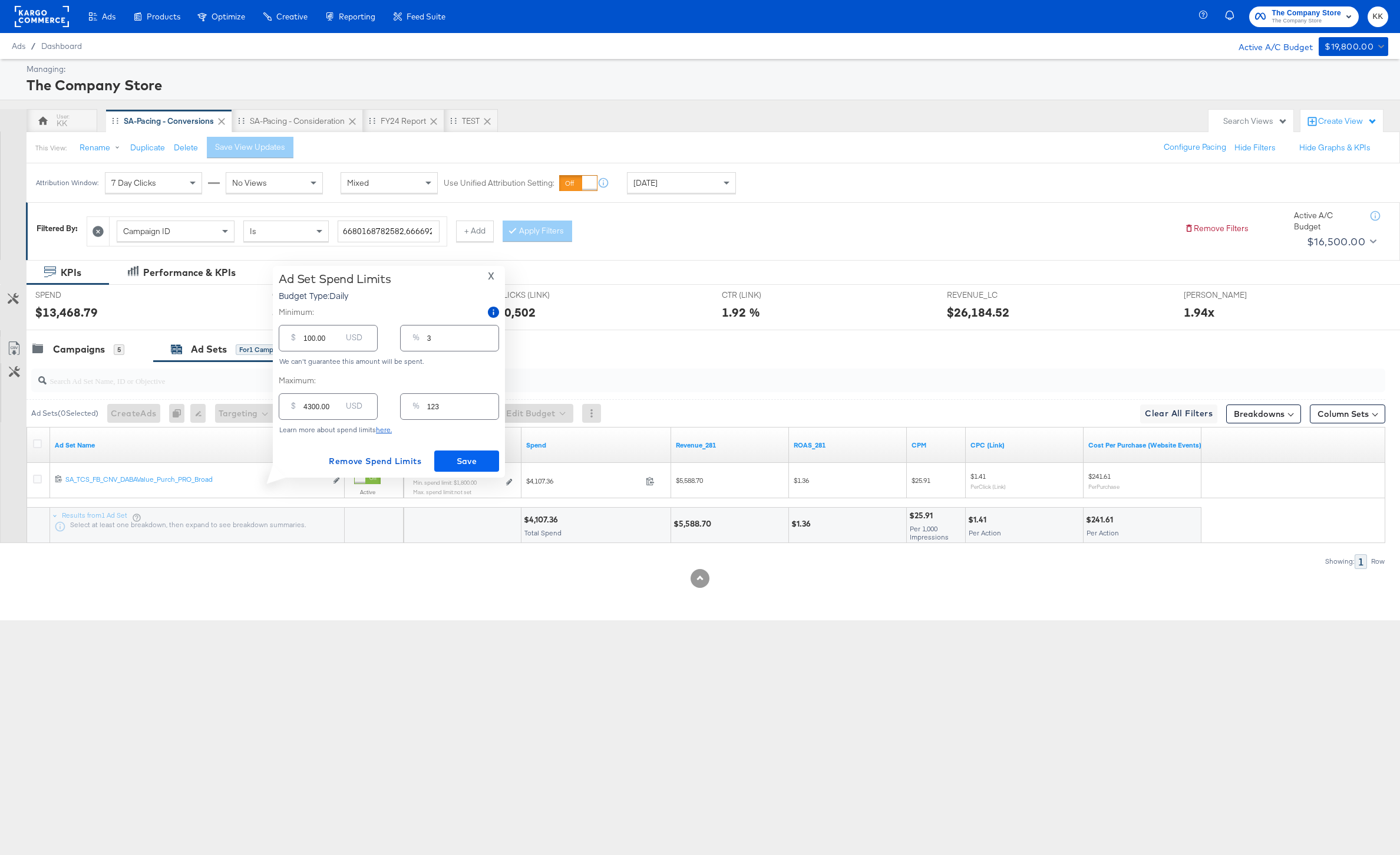
click at [468, 463] on div "Using Campaign Budget Min. spend limit: $1,800.00 Max. spend limit : not set Ed…" at bounding box center [462, 486] width 118 height 46
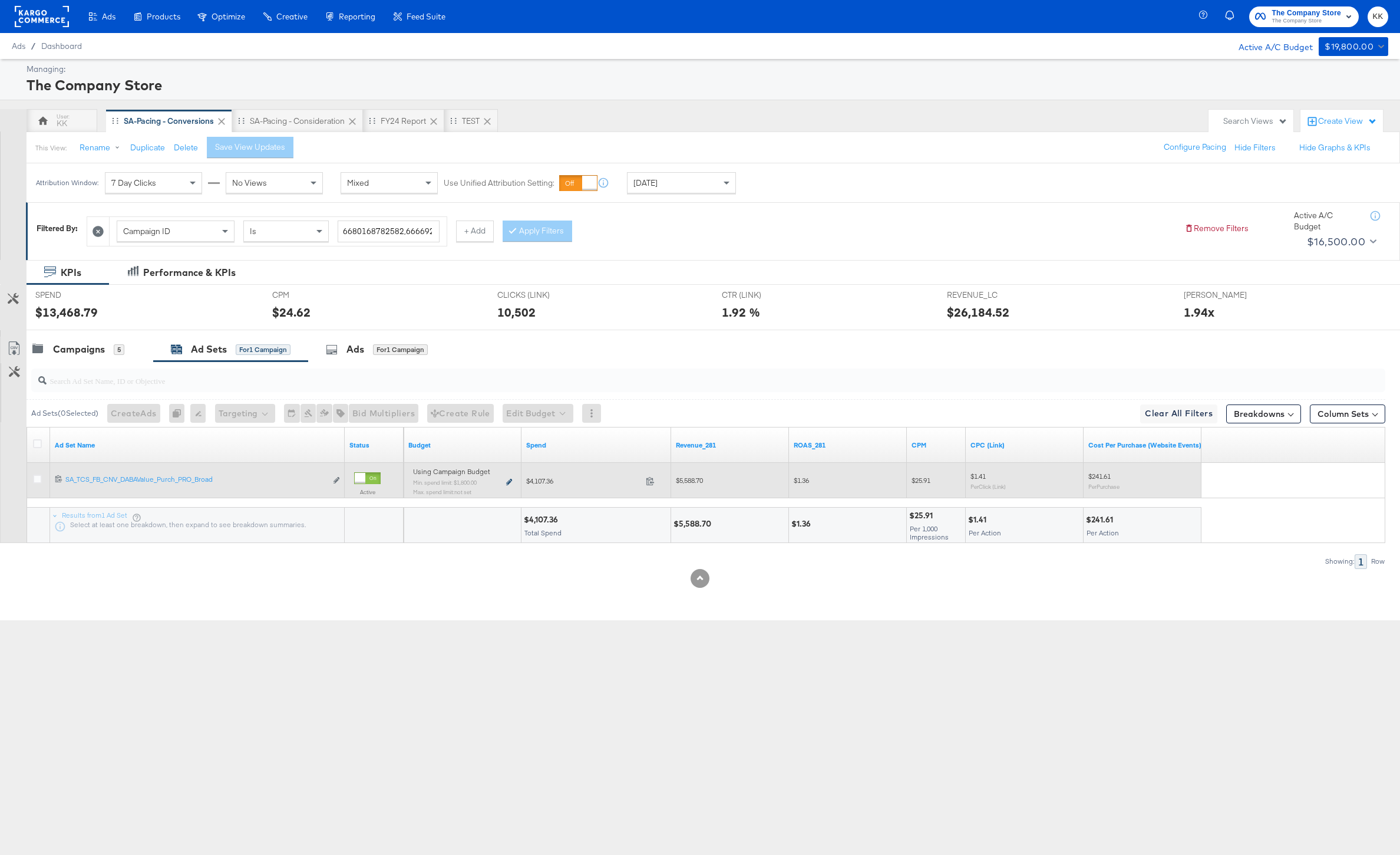
click at [510, 479] on icon at bounding box center [509, 482] width 6 height 6
type input "1800.00"
type input "51"
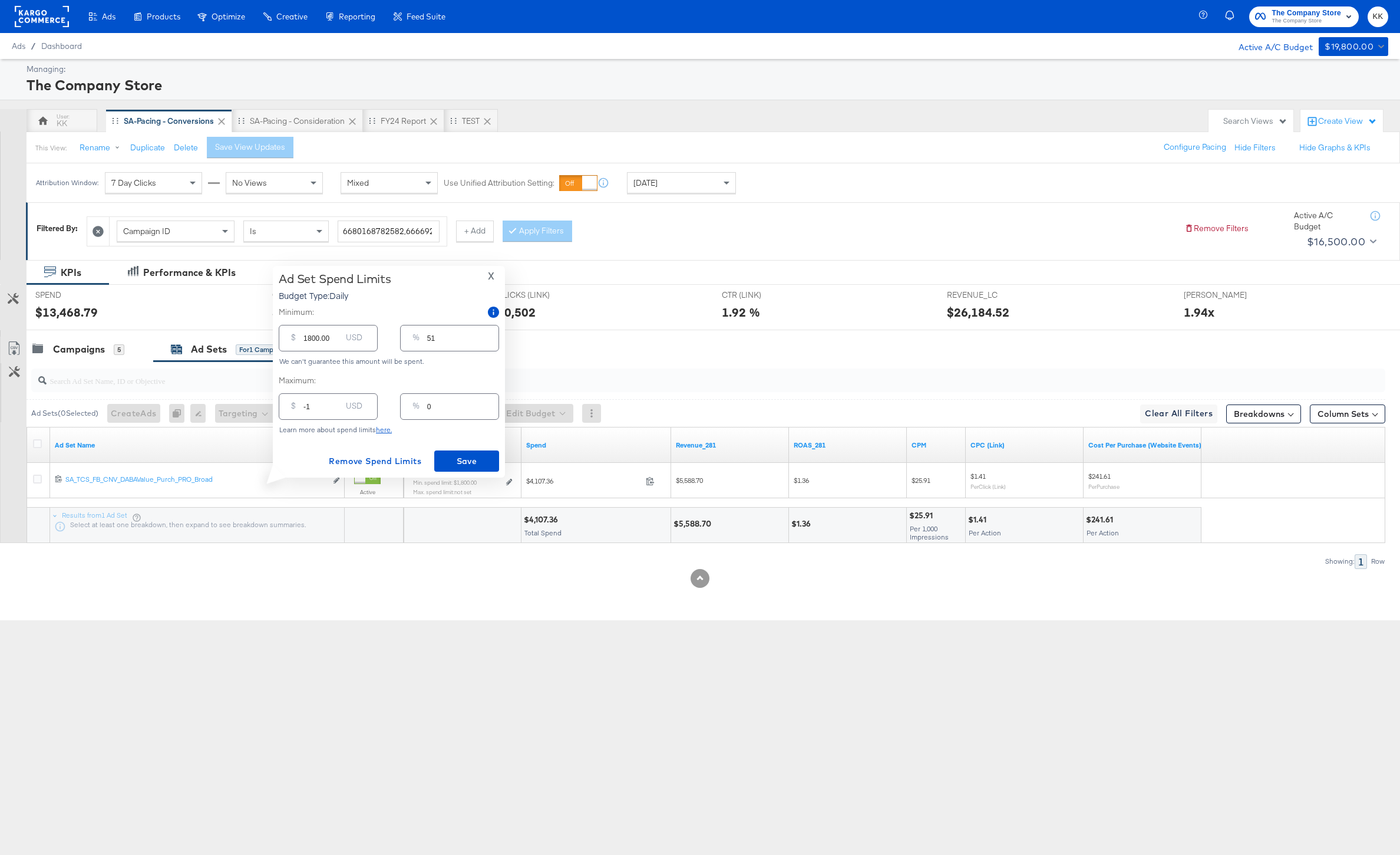
click at [337, 411] on input "-1" at bounding box center [322, 401] width 38 height 25
type input "40.00"
type input "1"
type input "400.00"
type input "11"
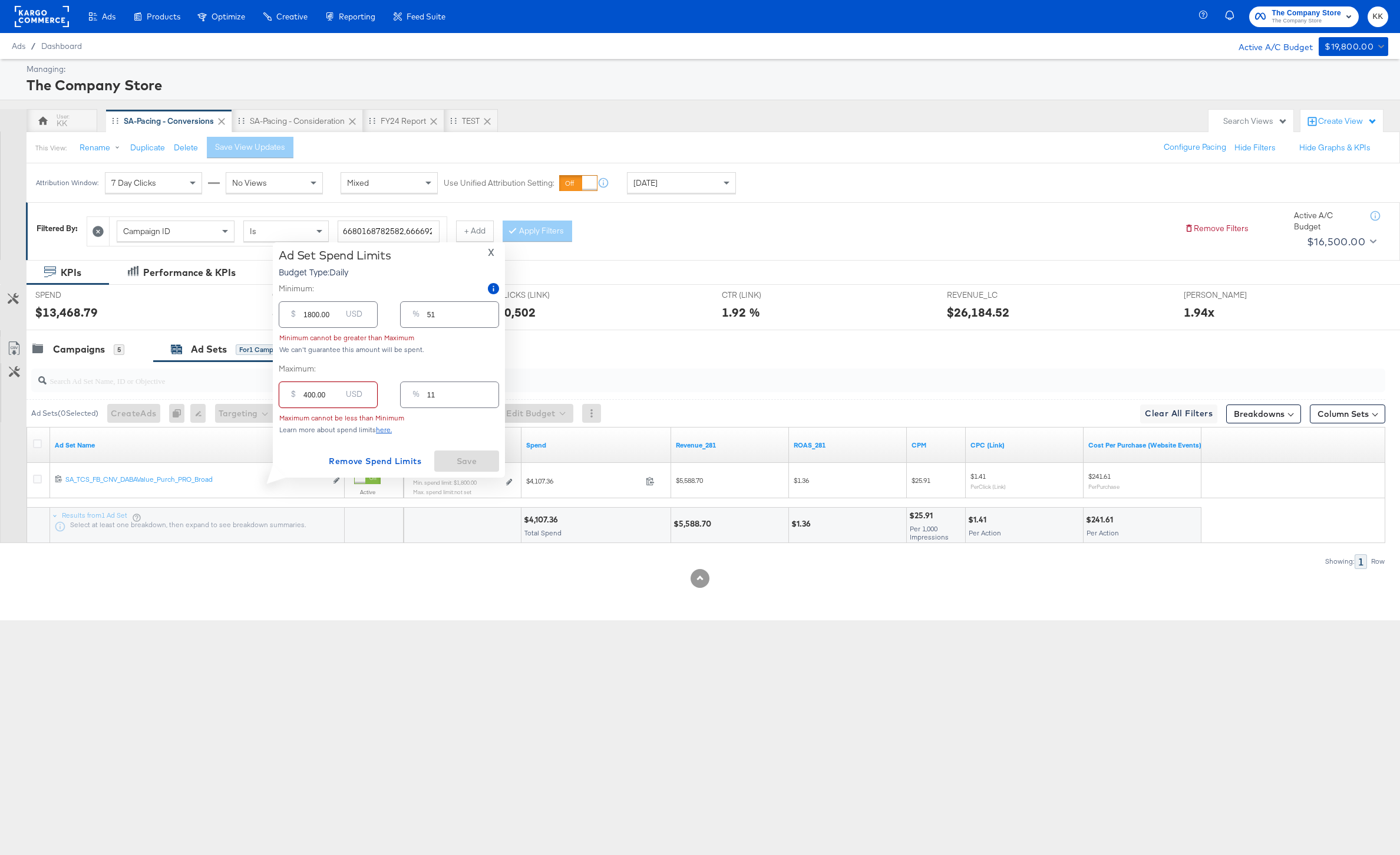
type input "40.00"
type input "1"
type input "4.00"
type input "0"
type input "43.00"
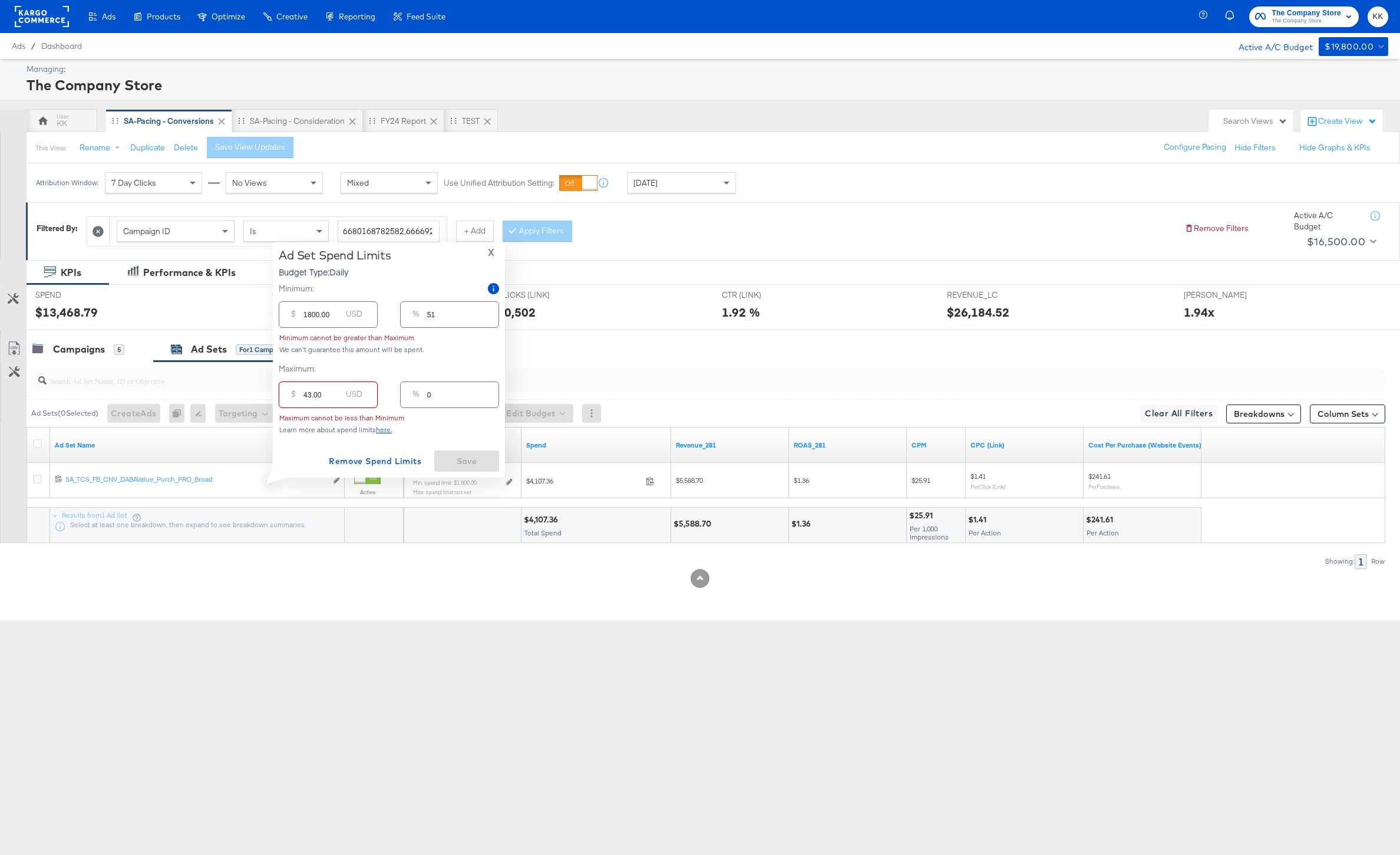
type input "1"
type input "430.00"
type input "12"
type input "4300.00"
type input "123"
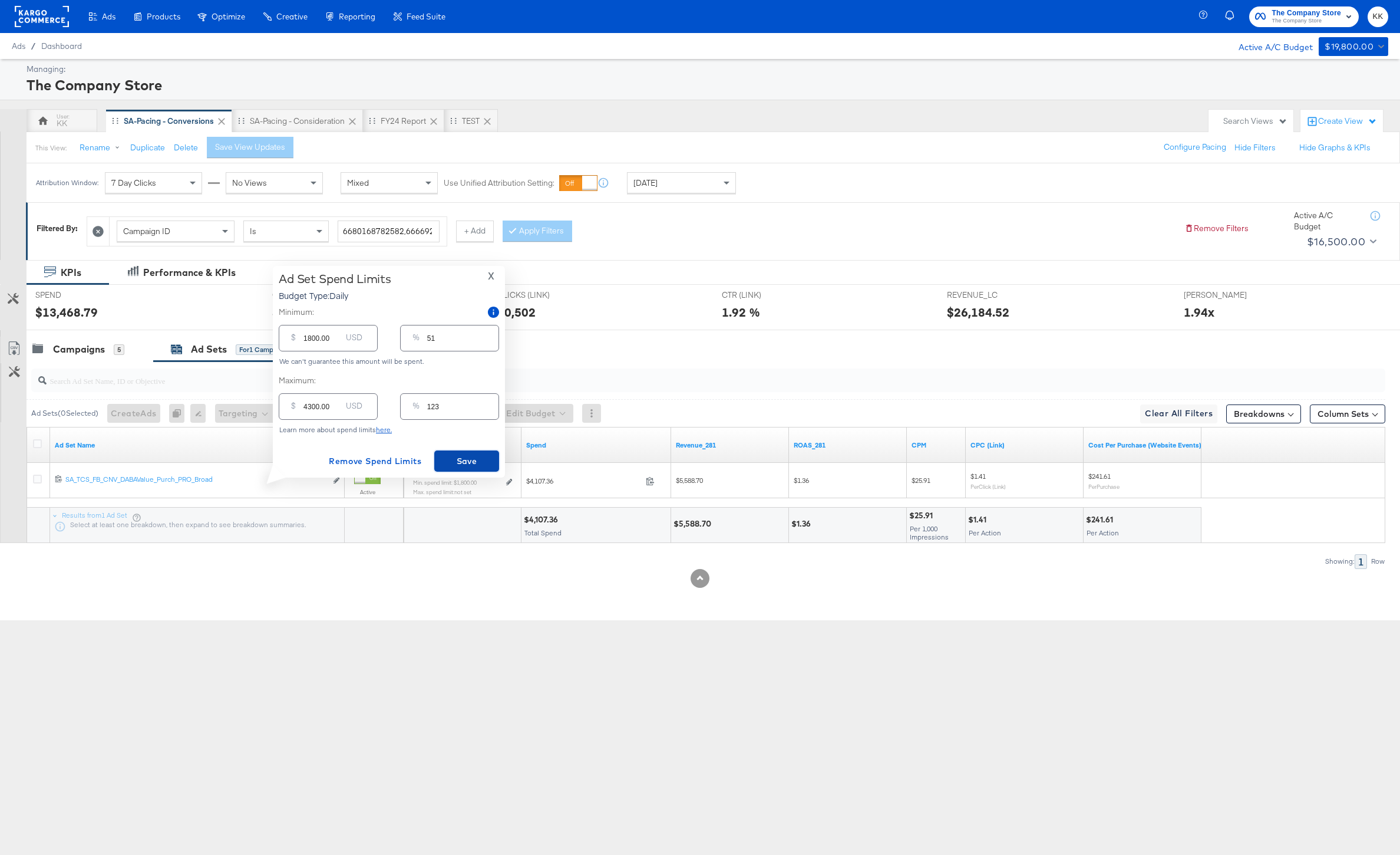
click at [495, 457] on button "Save" at bounding box center [466, 461] width 65 height 21
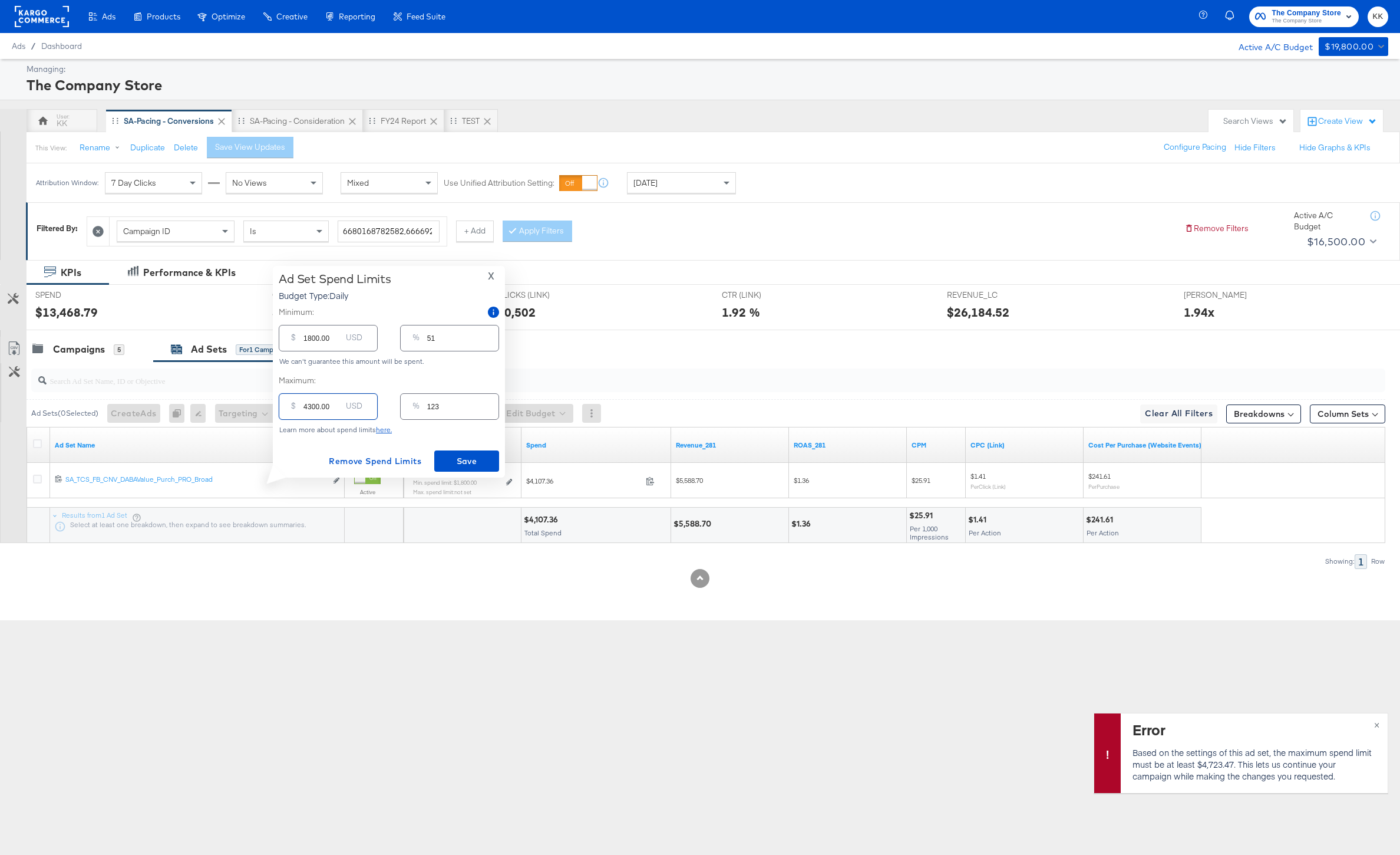
click at [312, 409] on input "4300.00" at bounding box center [322, 401] width 38 height 25
type input "400.00"
type input "11"
type input "4800.00"
type input "137"
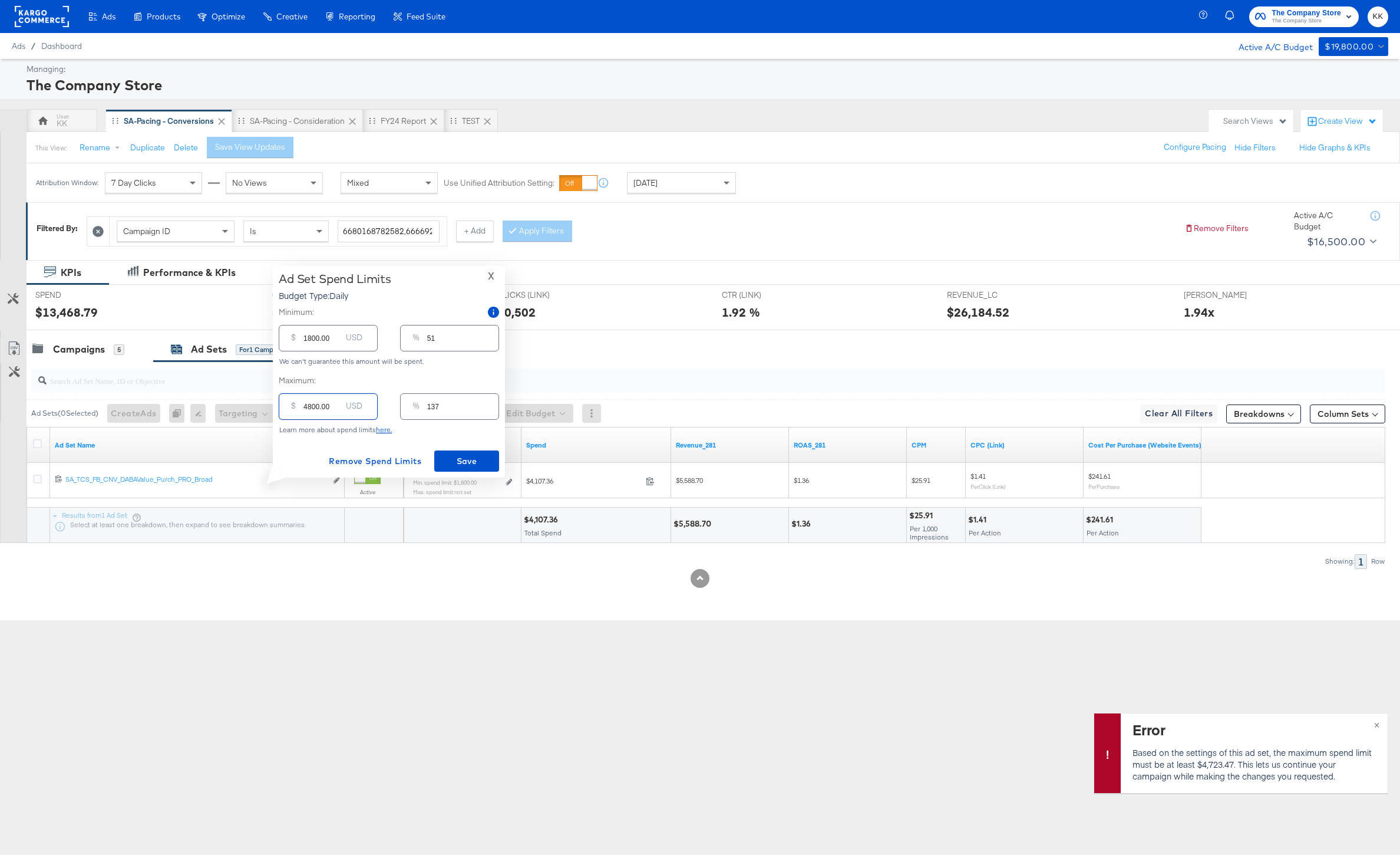
type input "4800.00"
click at [312, 342] on input "1800.00" at bounding box center [322, 333] width 38 height 25
type input "100.00"
type input "3"
type input "100.00"
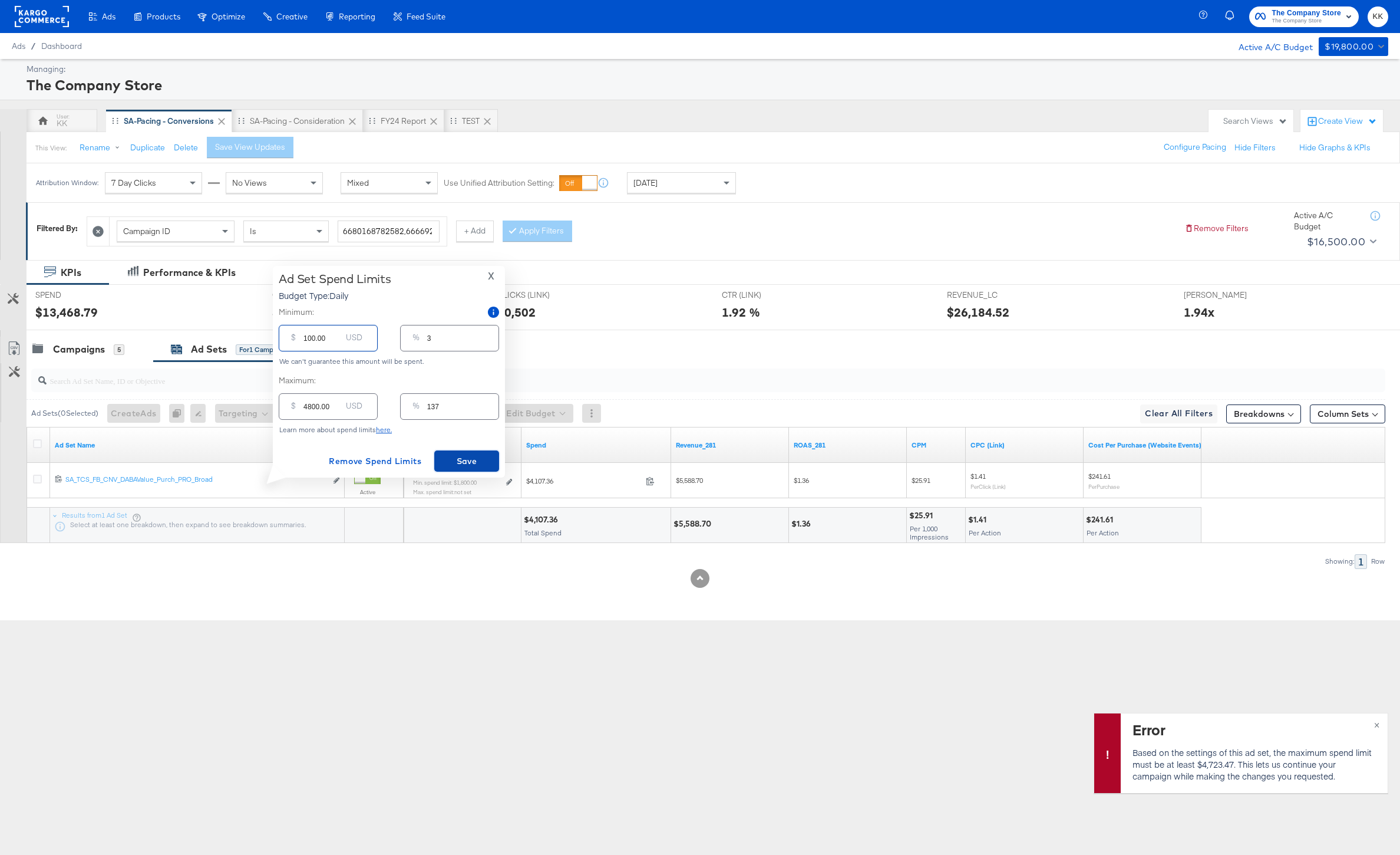
click at [461, 464] on span "Save" at bounding box center [466, 461] width 56 height 15
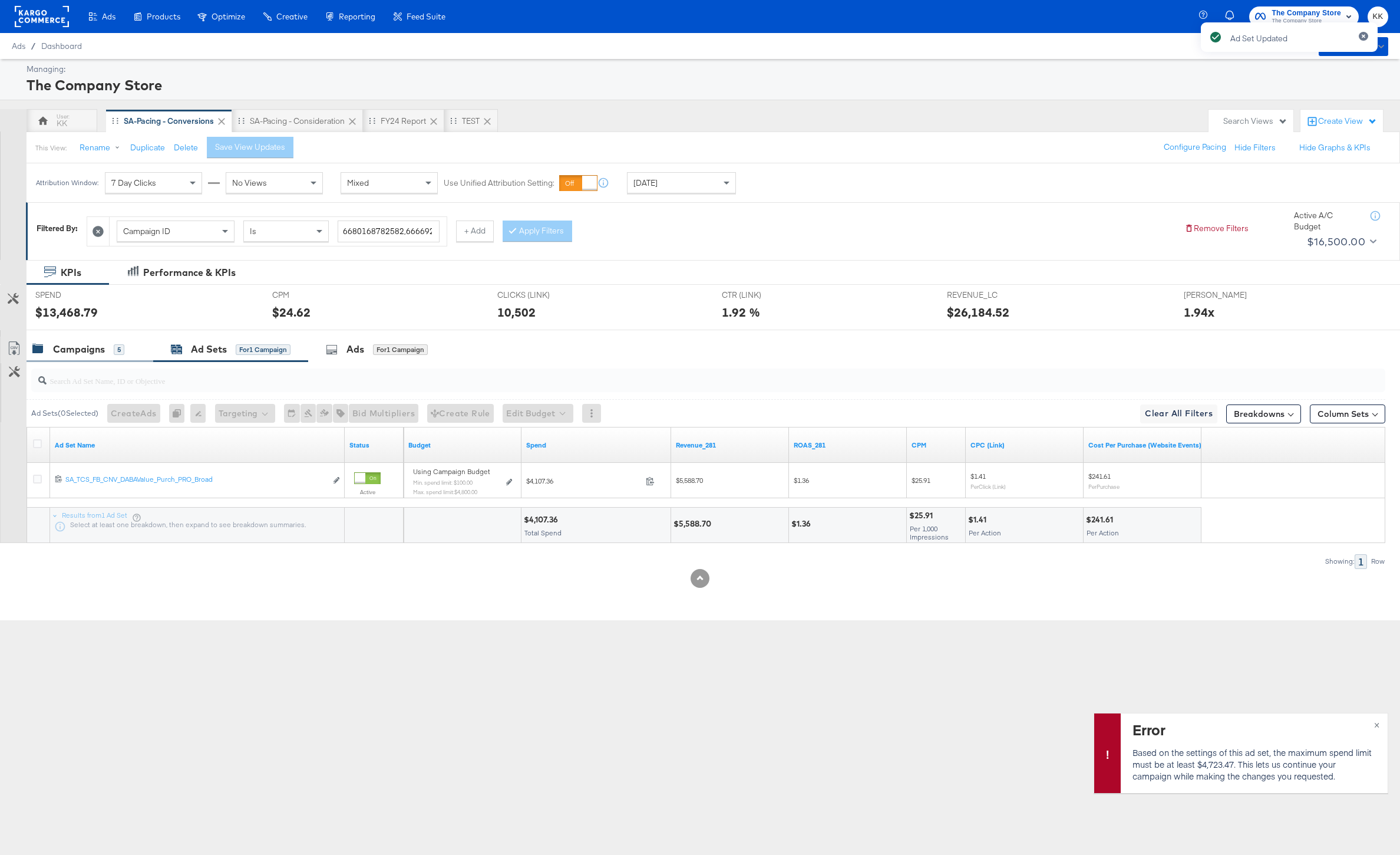
click at [74, 351] on div "Campaigns" at bounding box center [79, 349] width 52 height 13
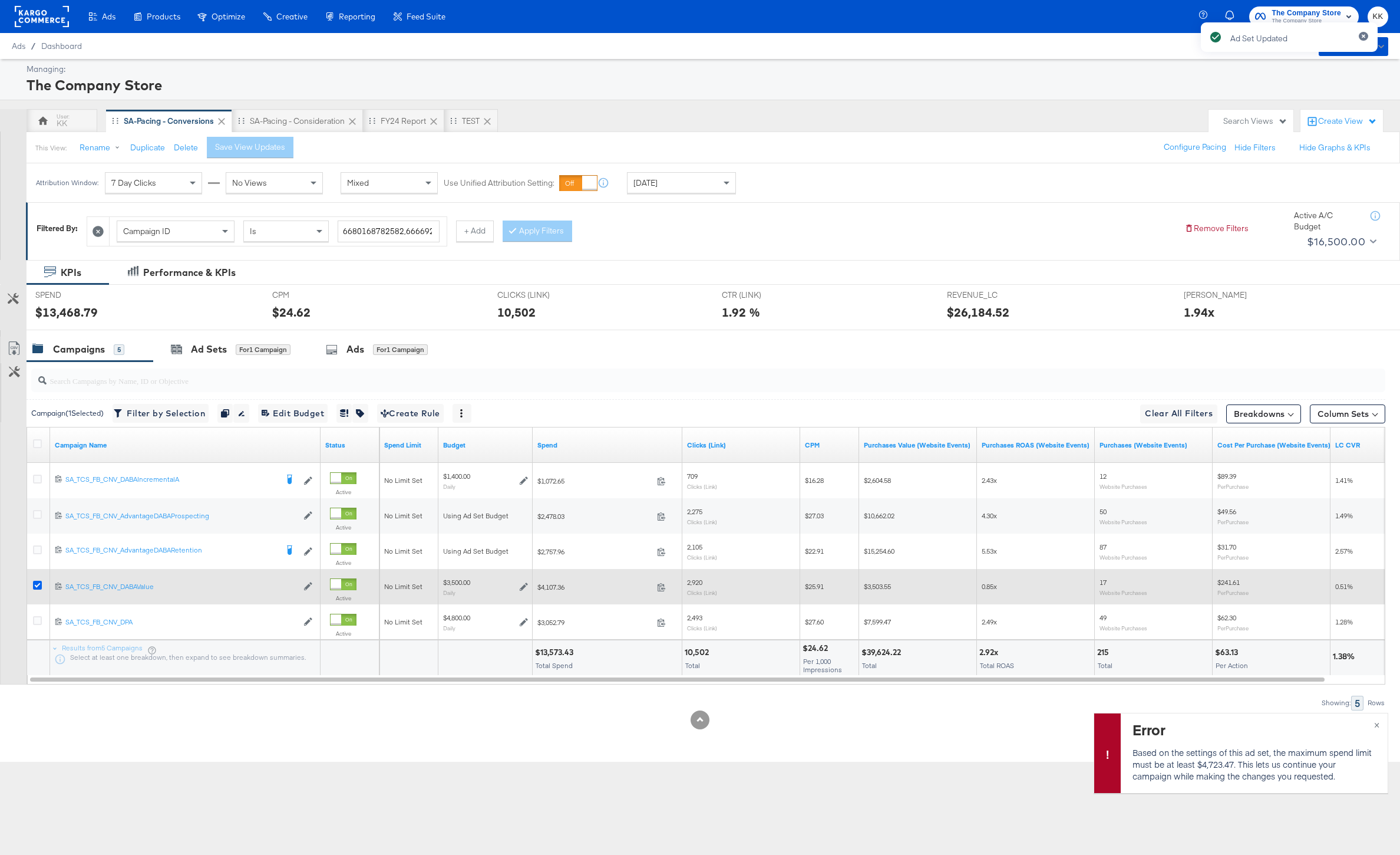
click at [39, 587] on icon at bounding box center [37, 585] width 9 height 9
click at [0, 0] on input "checkbox" at bounding box center [0, 0] width 0 height 0
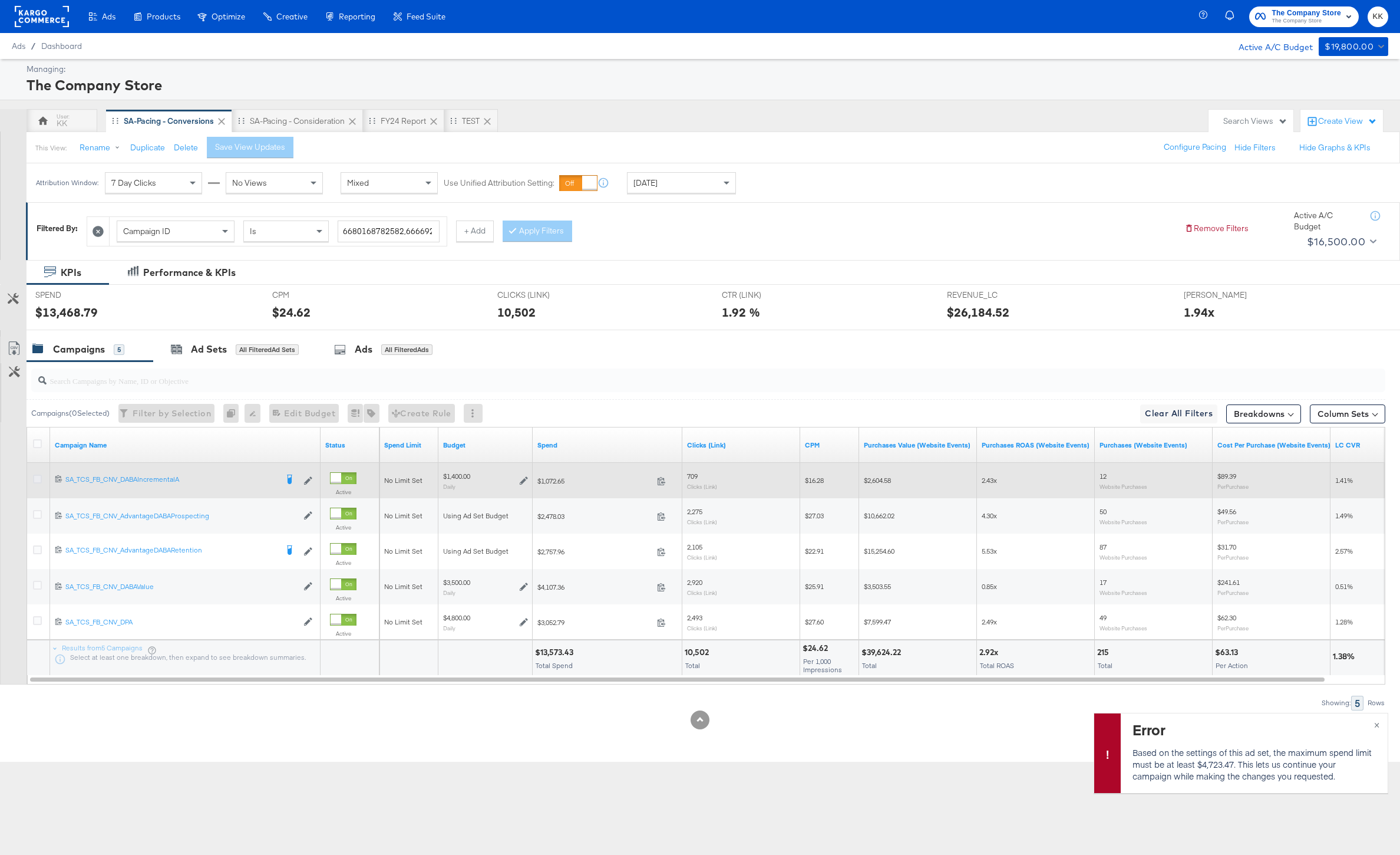
click at [37, 480] on icon at bounding box center [37, 479] width 9 height 9
click at [0, 0] on input "checkbox" at bounding box center [0, 0] width 0 height 0
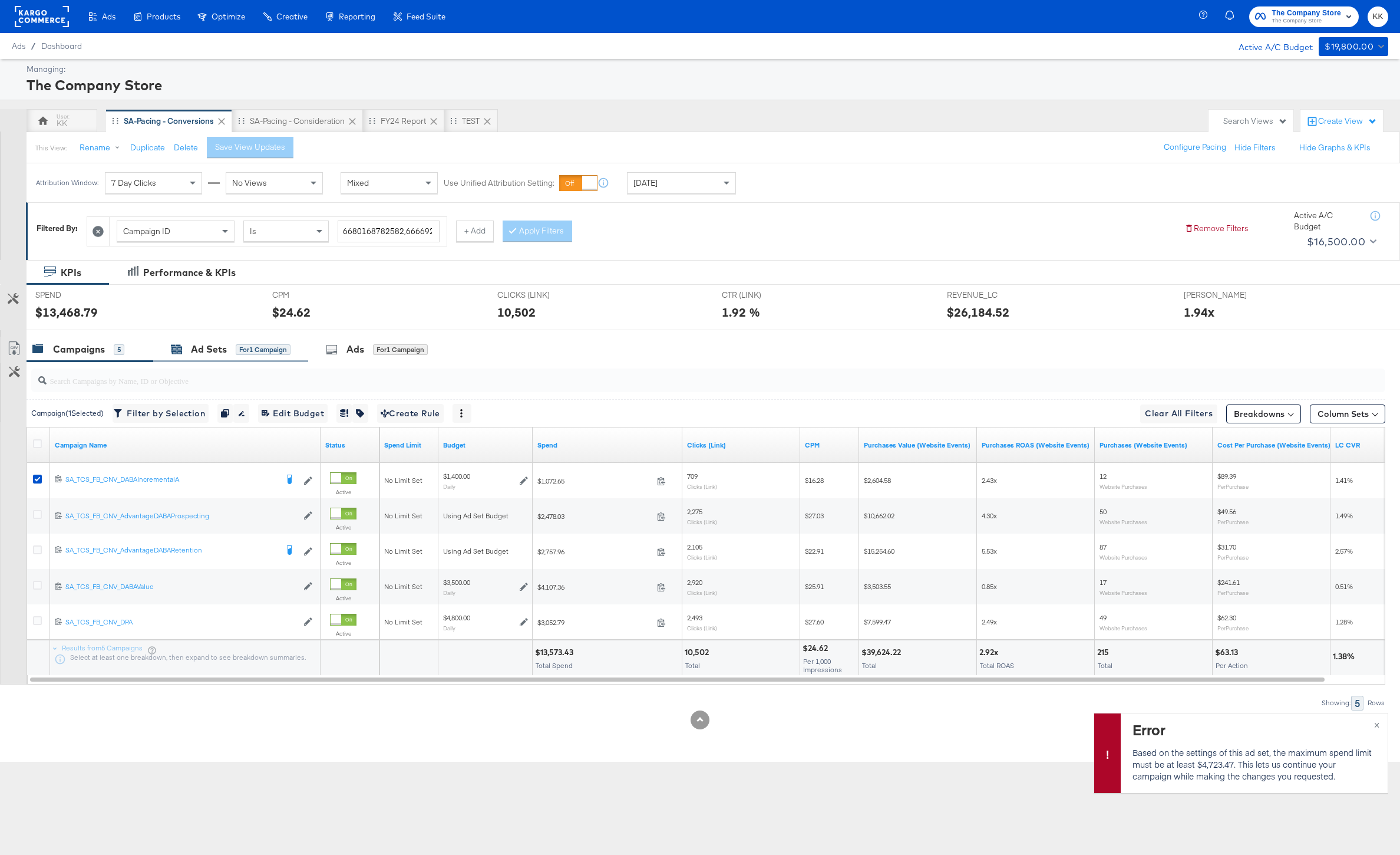
click at [251, 343] on div "Ad Sets for 1 Campaign" at bounding box center [230, 349] width 120 height 13
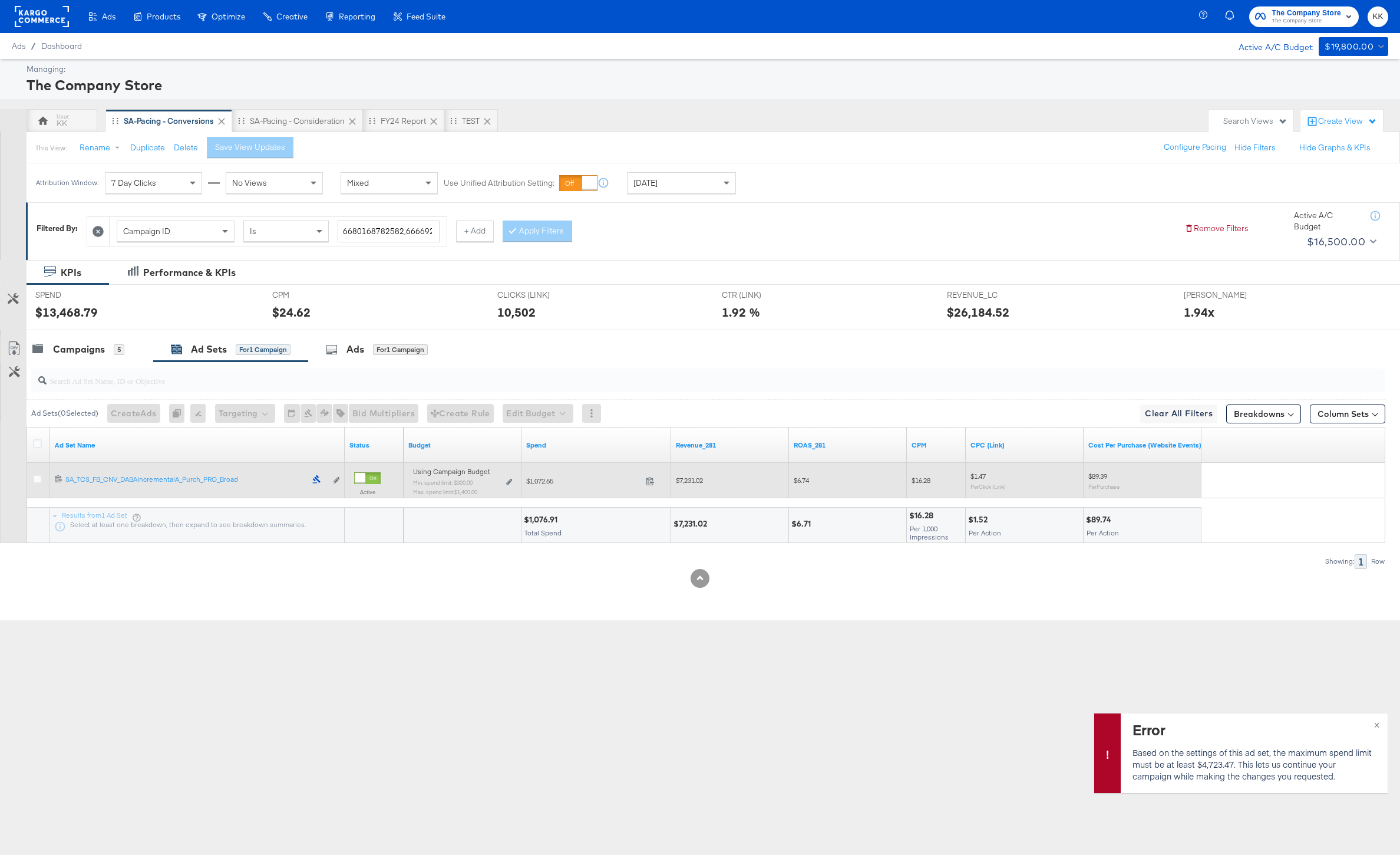
click at [504, 481] on div "Using Campaign Budget Min. spend limit: $300.00 Max. spend limit : $1,400.00 Ed…" at bounding box center [462, 486] width 99 height 27
click at [510, 484] on icon at bounding box center [509, 482] width 6 height 6
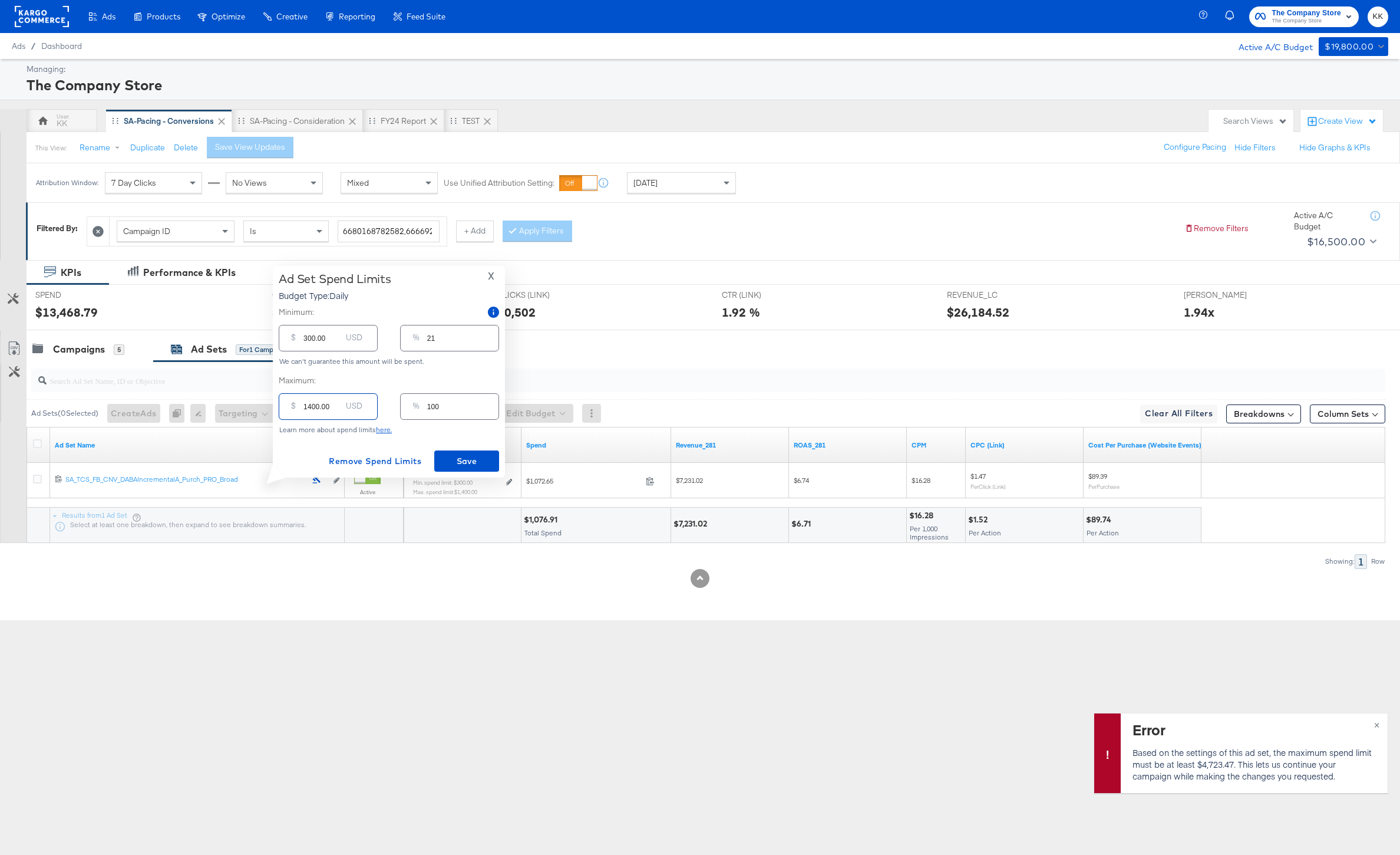
click at [313, 408] on input "1400.00" at bounding box center [322, 401] width 38 height 25
type input "100.00"
type input "7"
type input "1200.00"
type input "86"
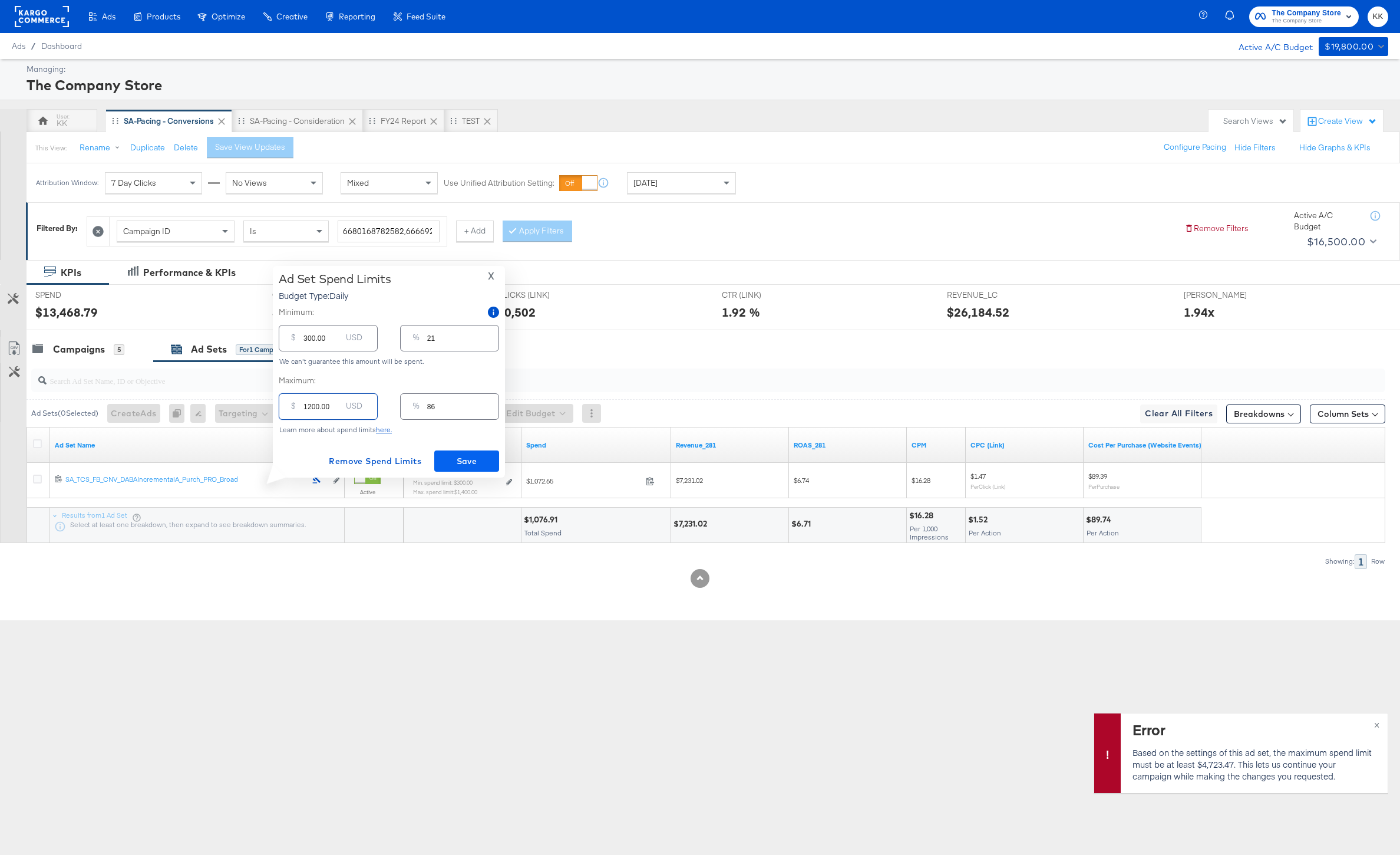
type input "1200.00"
click at [452, 457] on span "Save" at bounding box center [466, 461] width 56 height 15
click at [1378, 723] on span "×" at bounding box center [1376, 723] width 5 height 13
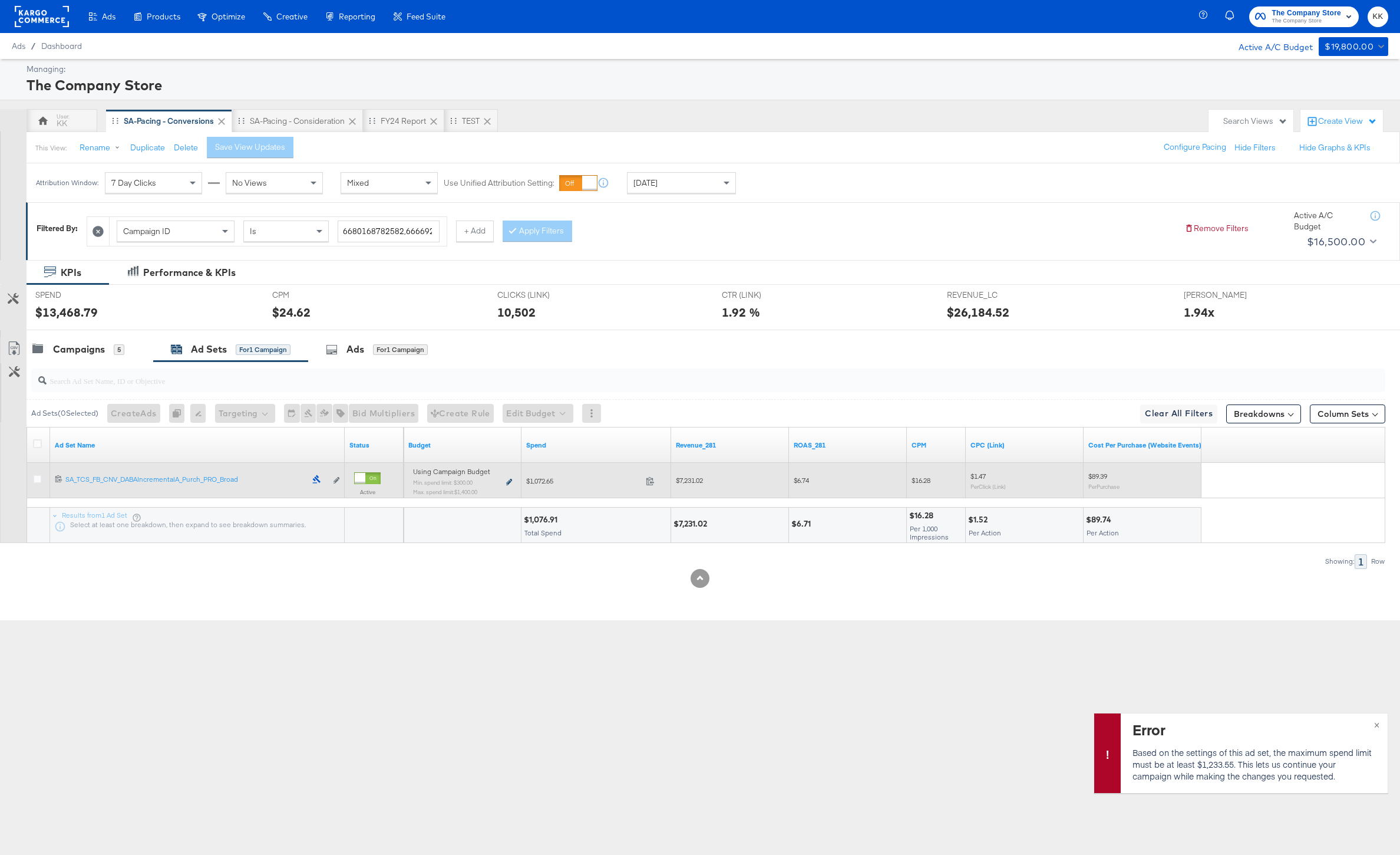
click at [509, 479] on icon at bounding box center [509, 482] width 6 height 6
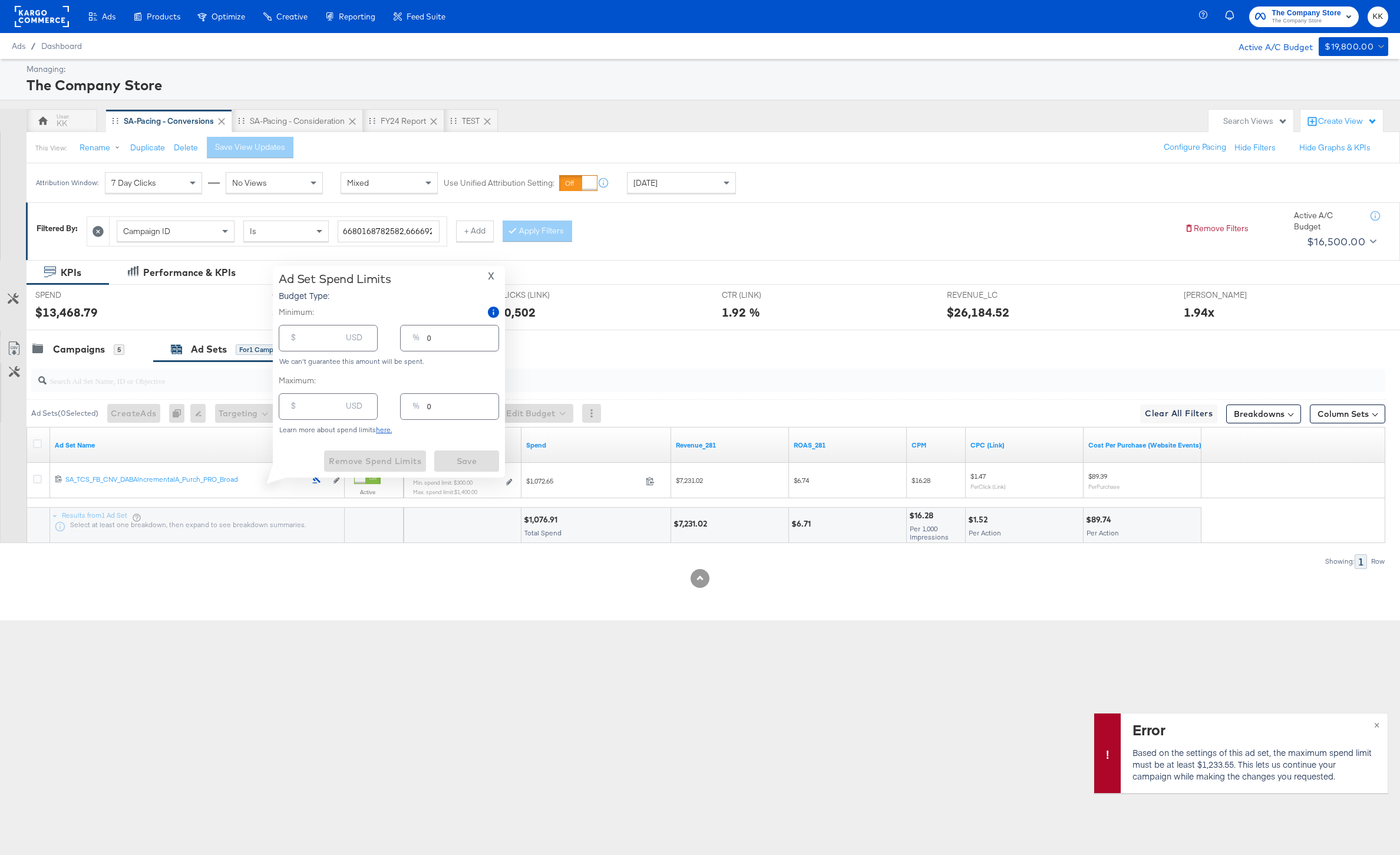
type input "300.00"
type input "21"
type input "1400.00"
type input "100"
click at [310, 408] on input "1400.00" at bounding box center [322, 401] width 38 height 25
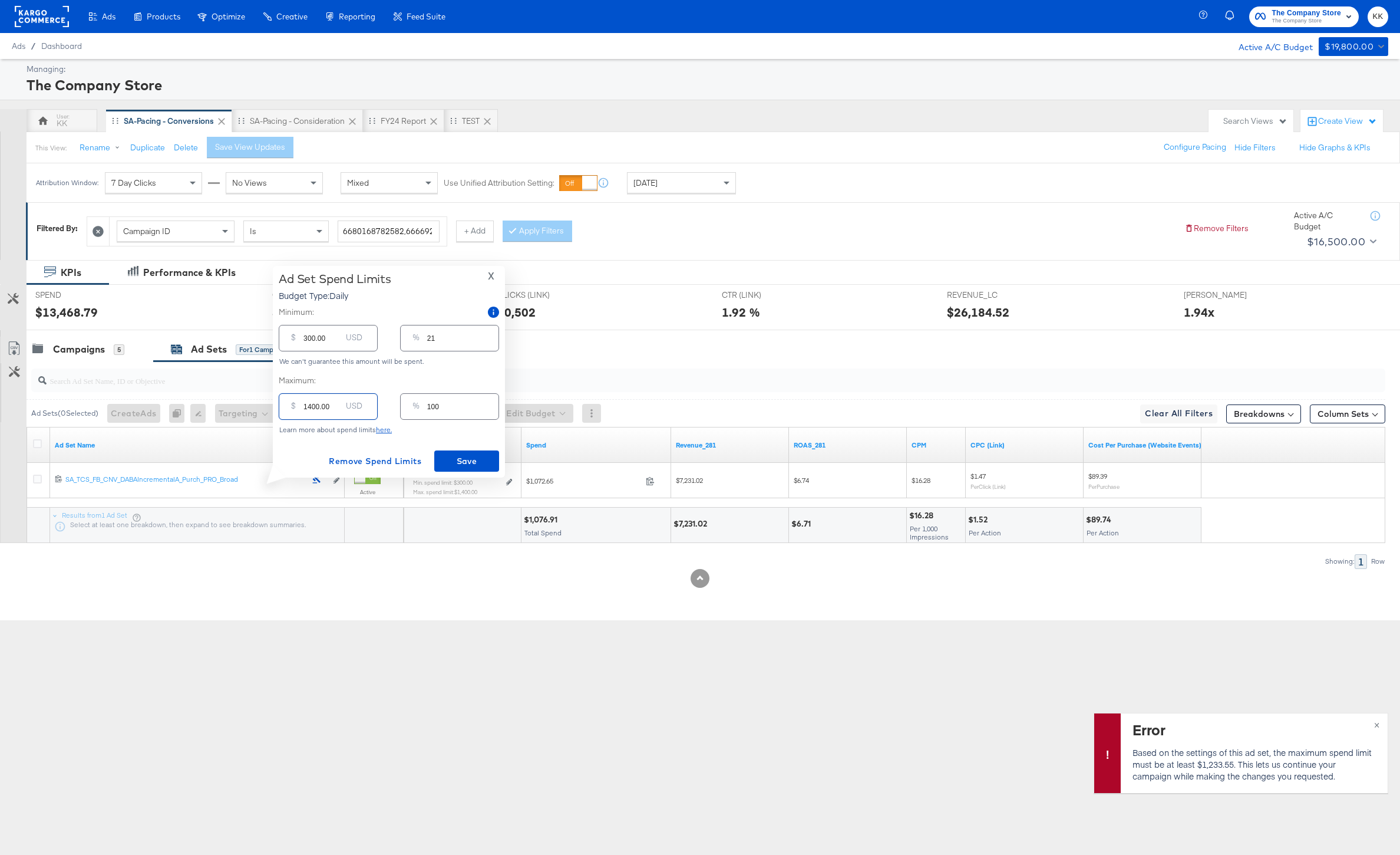
type input "100.00"
type input "7"
type input "1200.00"
type input "86"
type input "120.00"
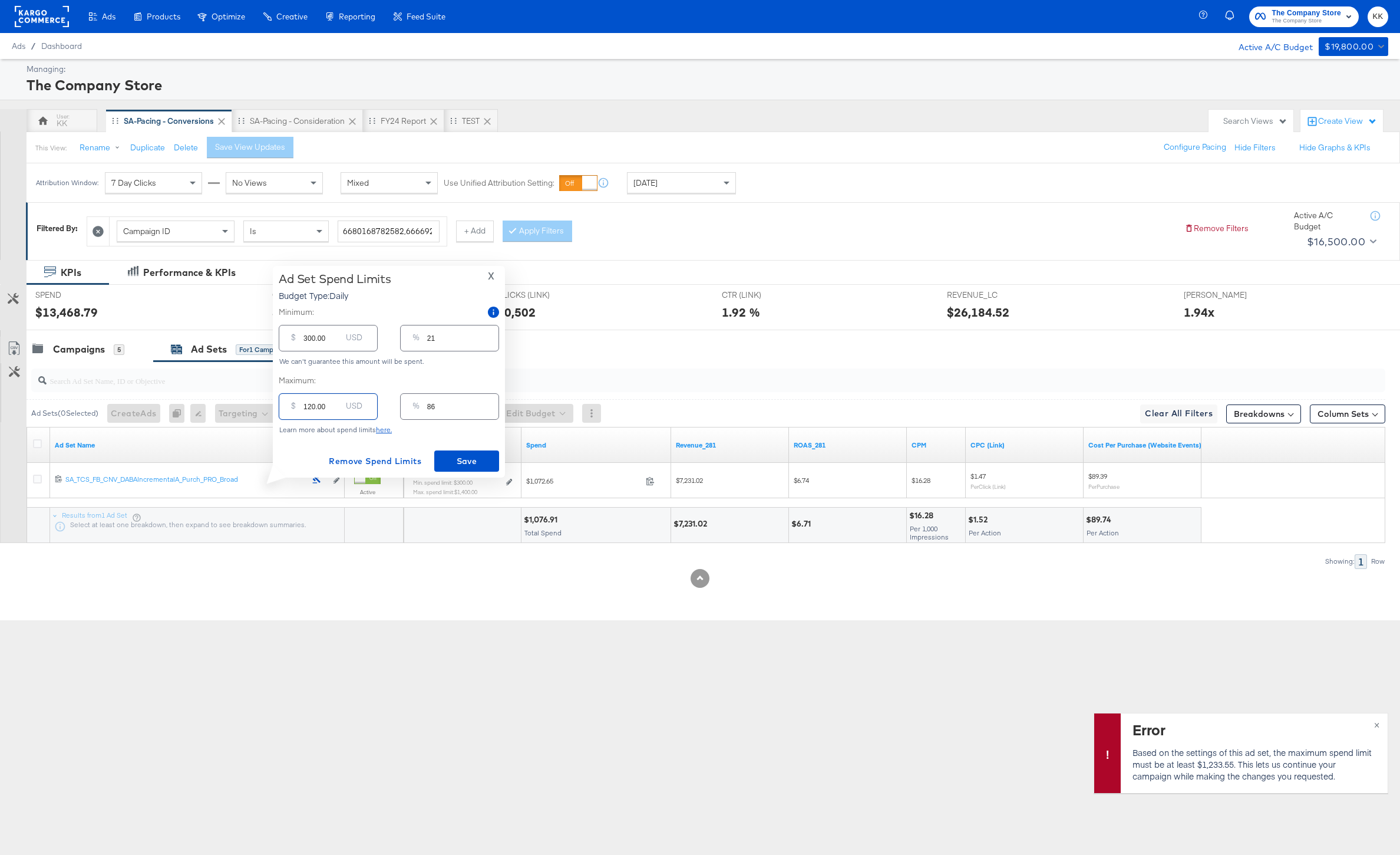
type input "9"
type input "12.00"
type input "1"
type input "125.00"
type input "9"
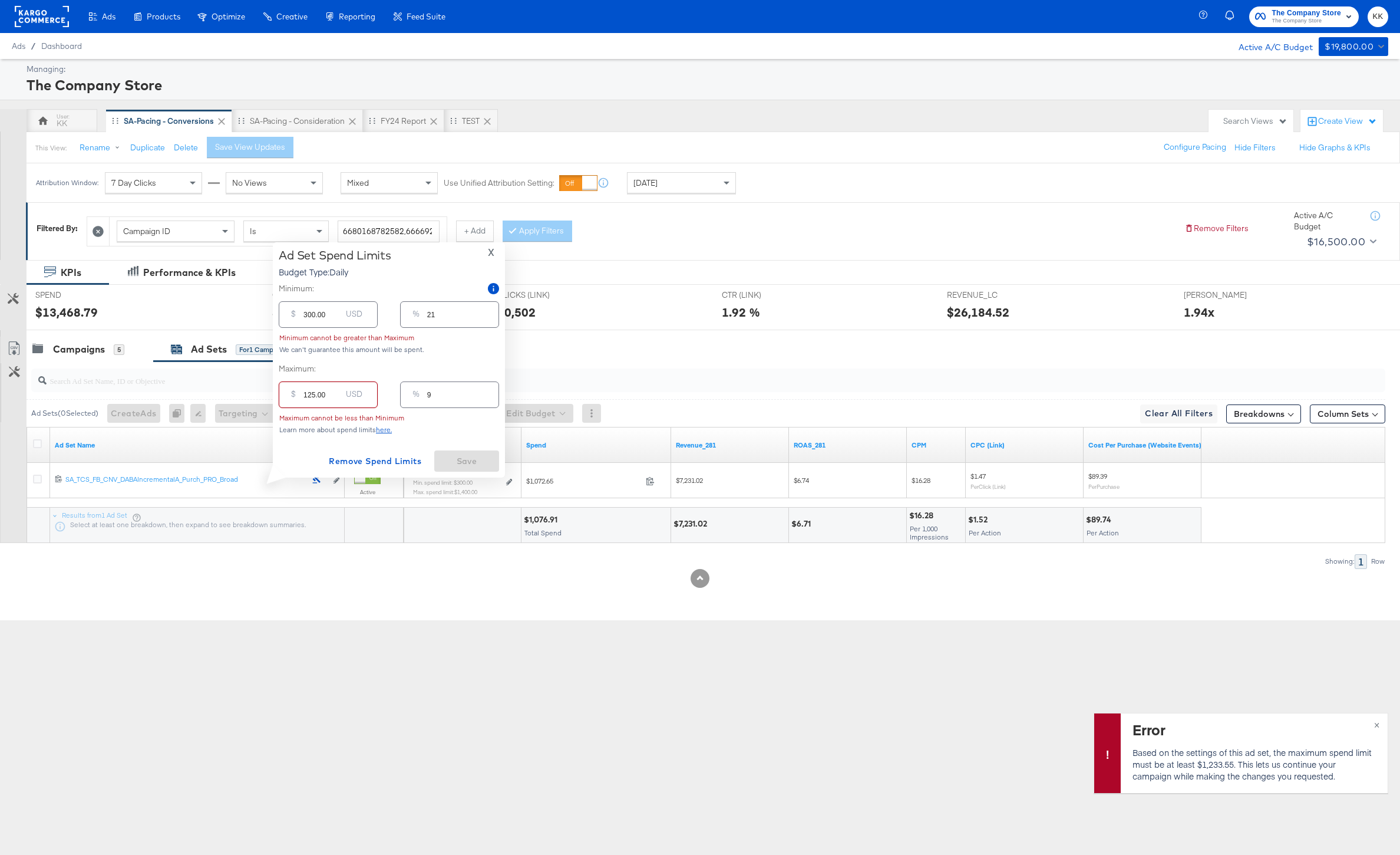
type input "1255.00"
type input "90"
type input "1255.00"
click at [443, 461] on span "Save" at bounding box center [466, 461] width 56 height 15
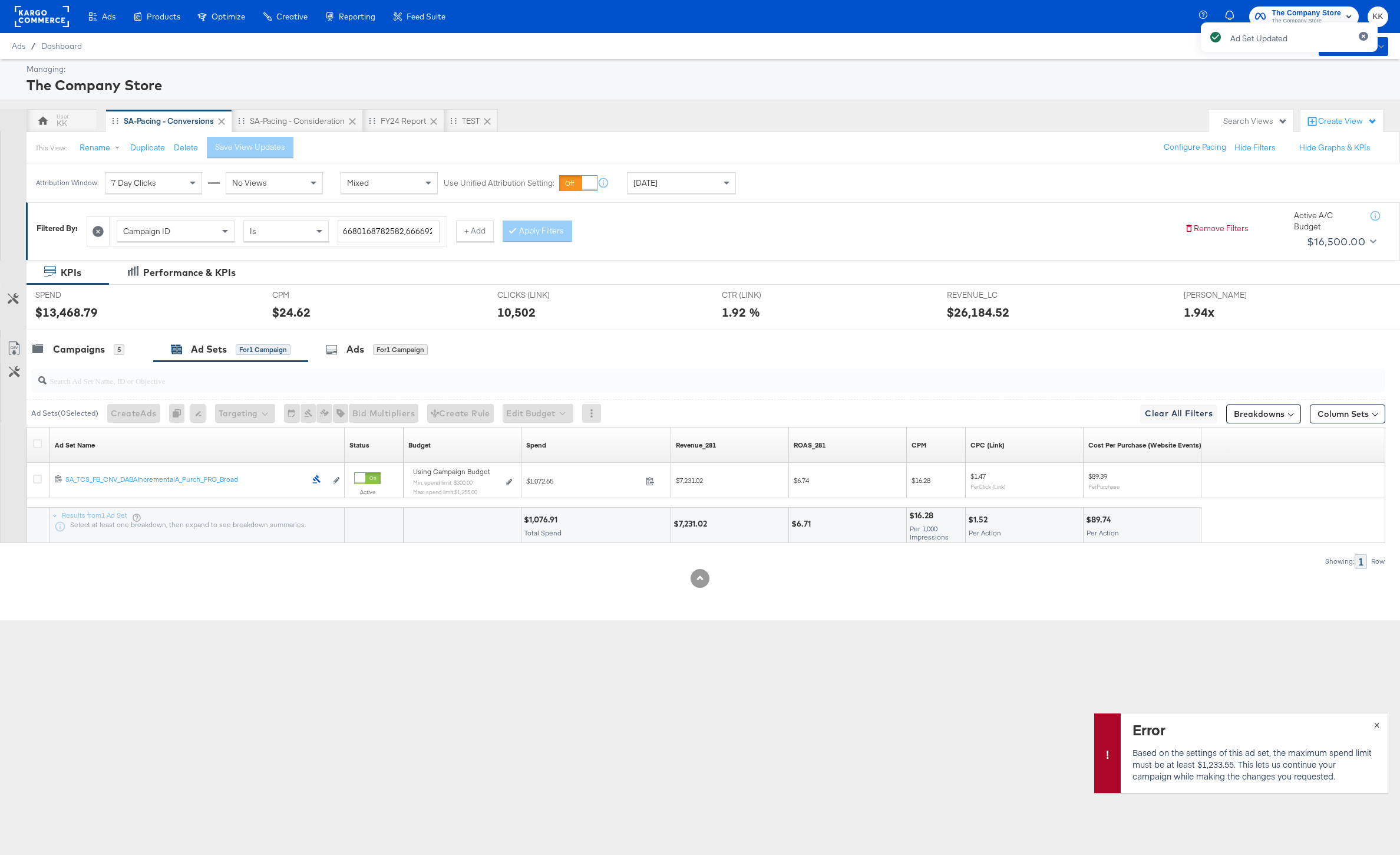
click at [1379, 725] on div "Ad Set Updated" at bounding box center [1290, 407] width 201 height 792
click at [108, 342] on div "Campaigns 5" at bounding box center [78, 349] width 92 height 13
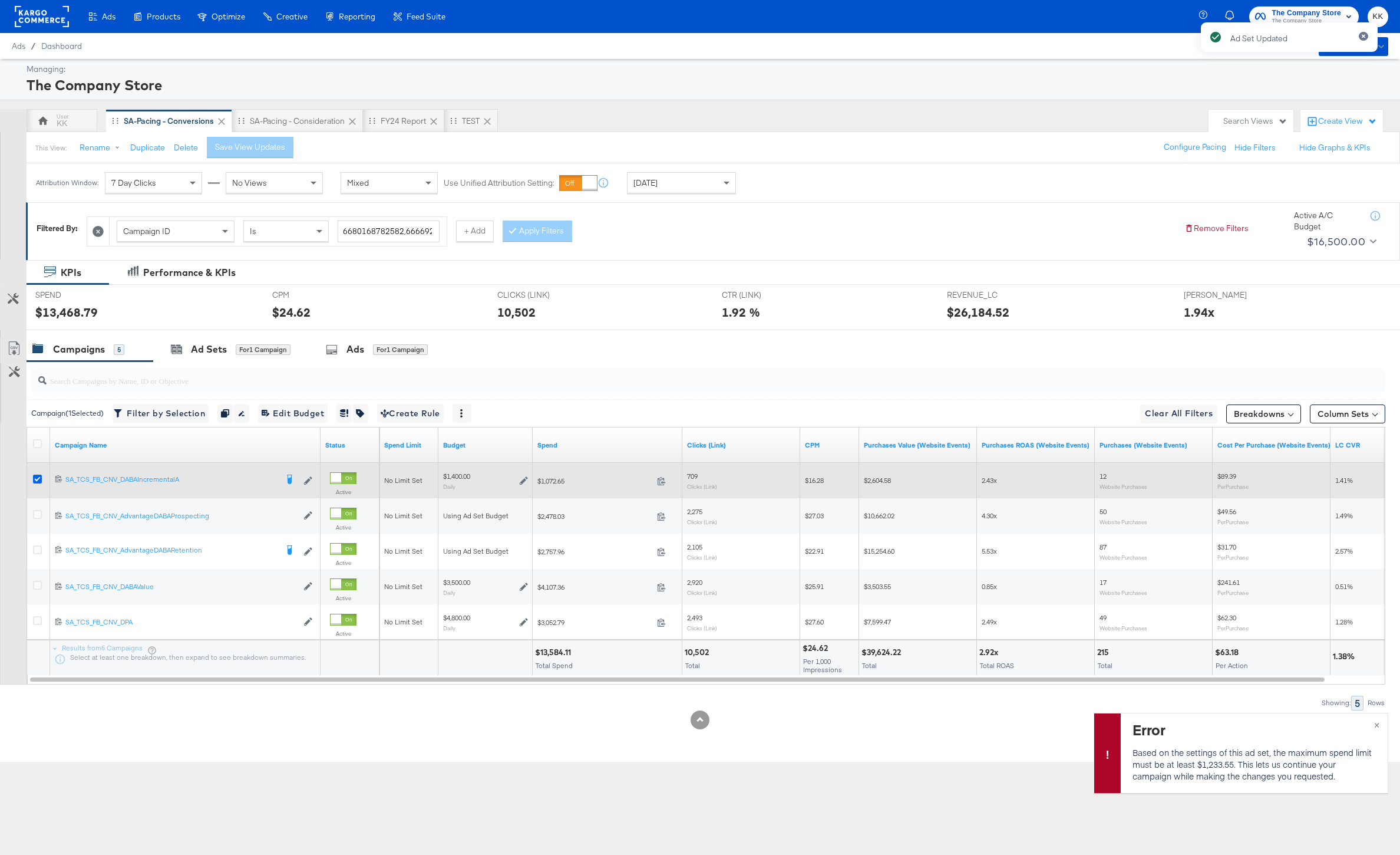
click at [37, 477] on icon at bounding box center [37, 479] width 9 height 9
click at [0, 0] on input "checkbox" at bounding box center [0, 0] width 0 height 0
